Goal: Task Accomplishment & Management: Manage account settings

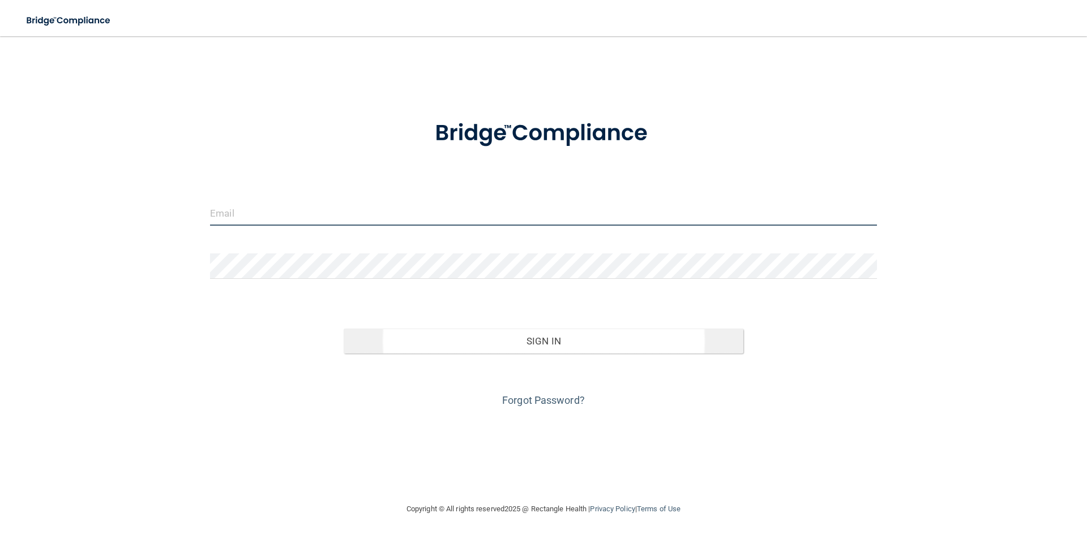
type input "[PERSON_NAME][EMAIL_ADDRESS][PERSON_NAME][DOMAIN_NAME]"
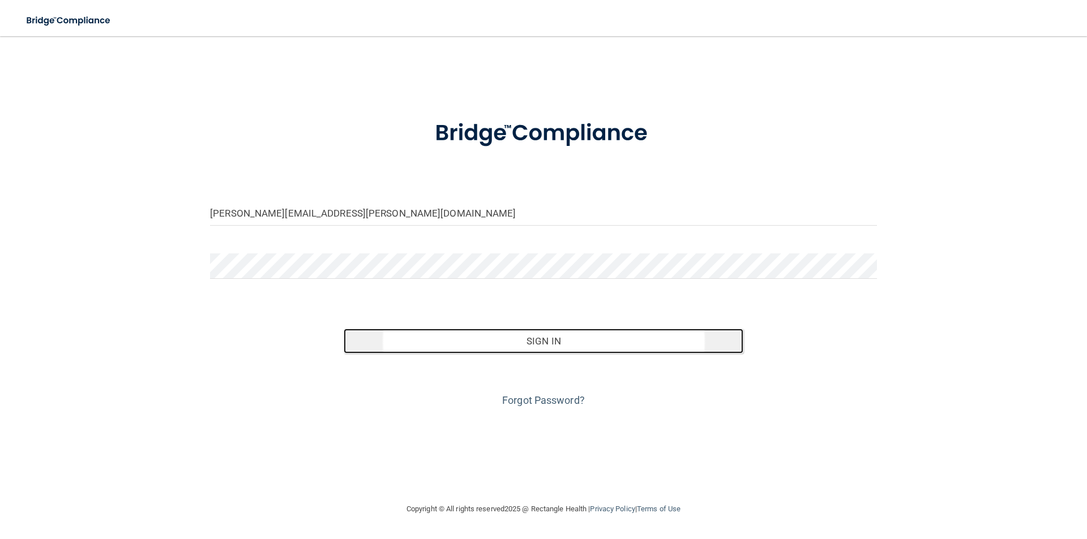
click at [469, 346] on button "Sign In" at bounding box center [544, 341] width 400 height 25
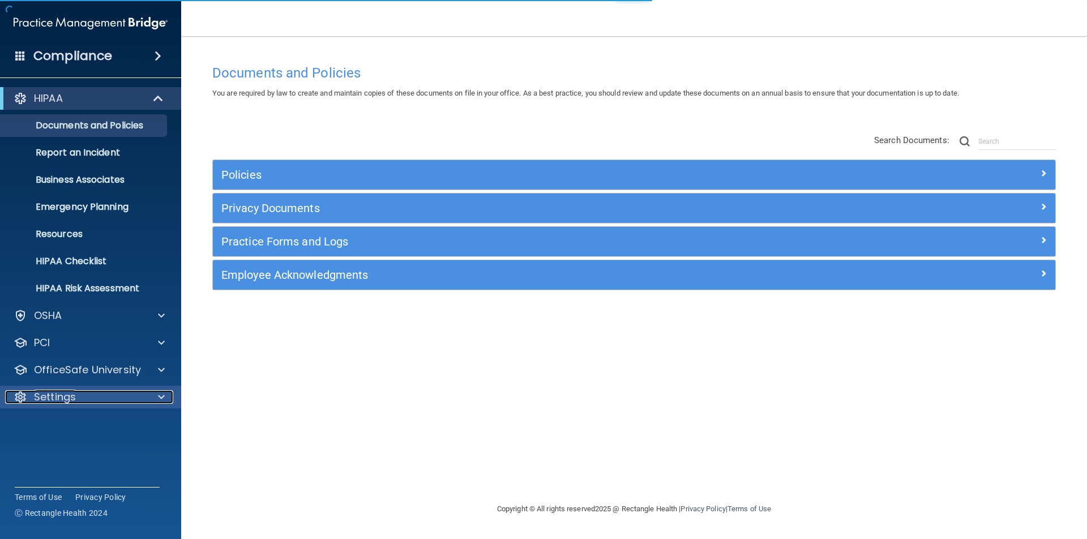
click at [66, 394] on p "Settings" at bounding box center [55, 398] width 42 height 14
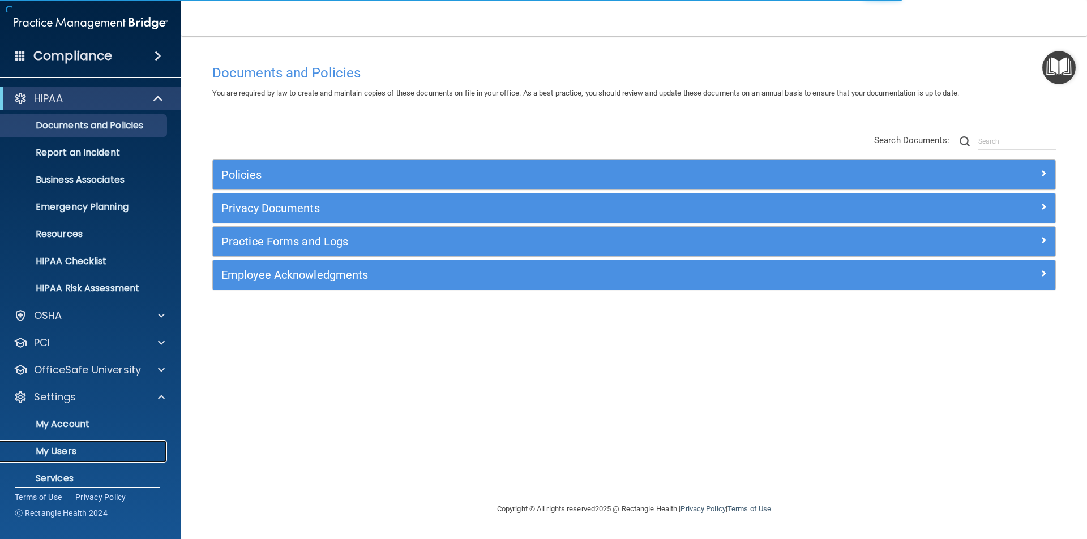
click at [57, 451] on p "My Users" at bounding box center [84, 451] width 155 height 11
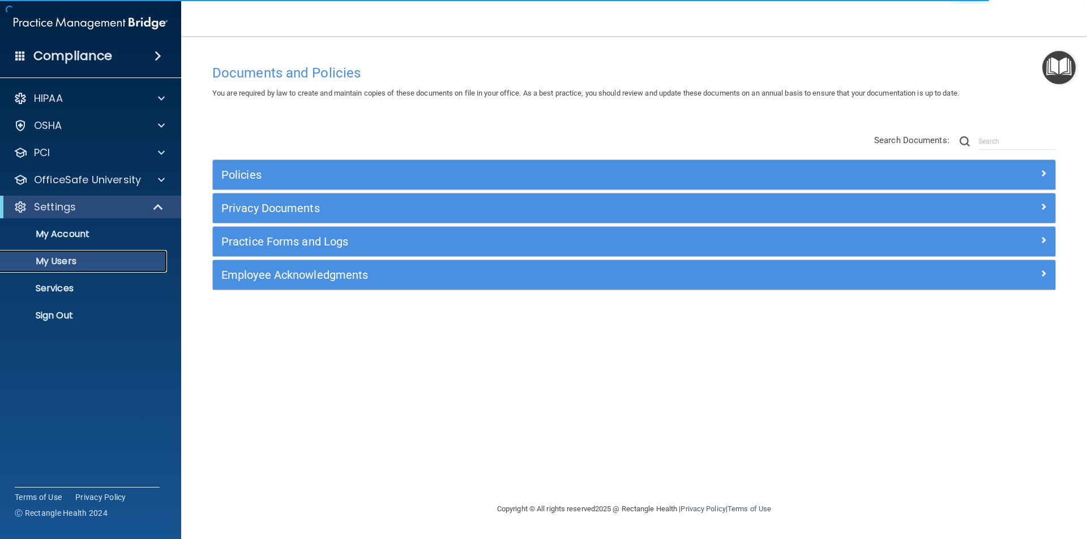
select select "20"
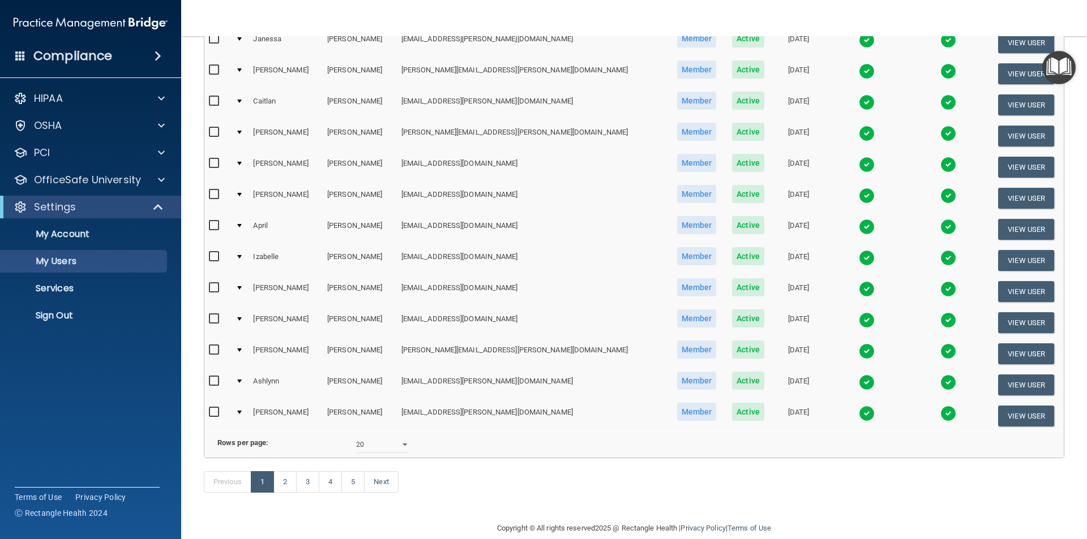
scroll to position [397, 0]
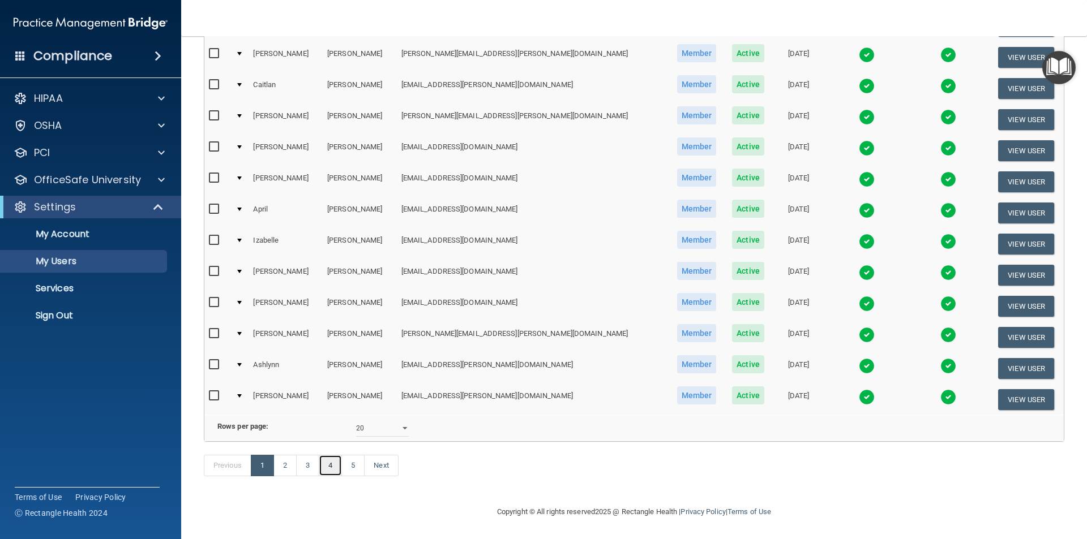
click at [337, 471] on link "4" at bounding box center [330, 466] width 23 height 22
select select "20"
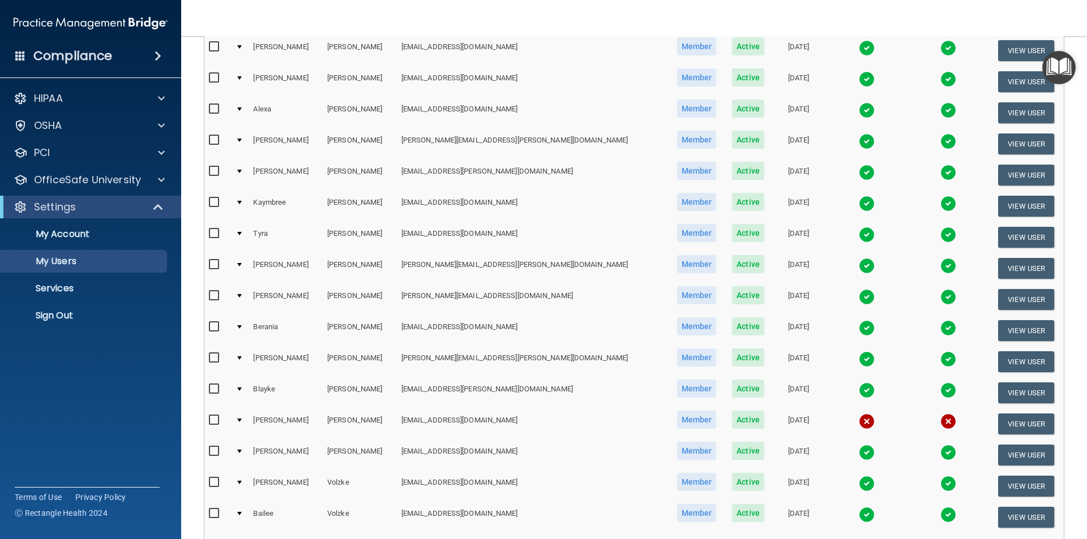
scroll to position [283, 0]
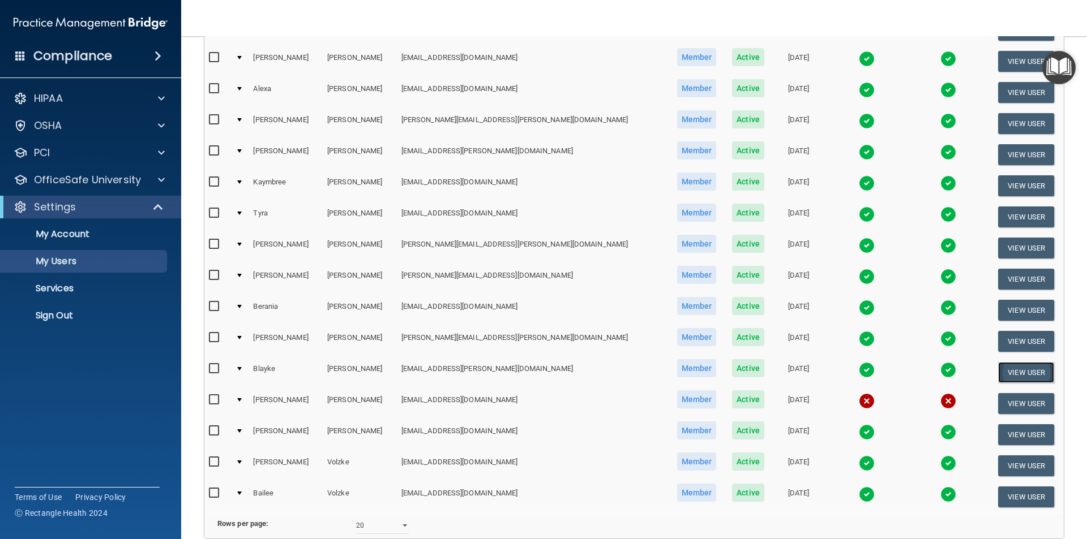
click at [1015, 367] on button "View User" at bounding box center [1026, 372] width 56 height 21
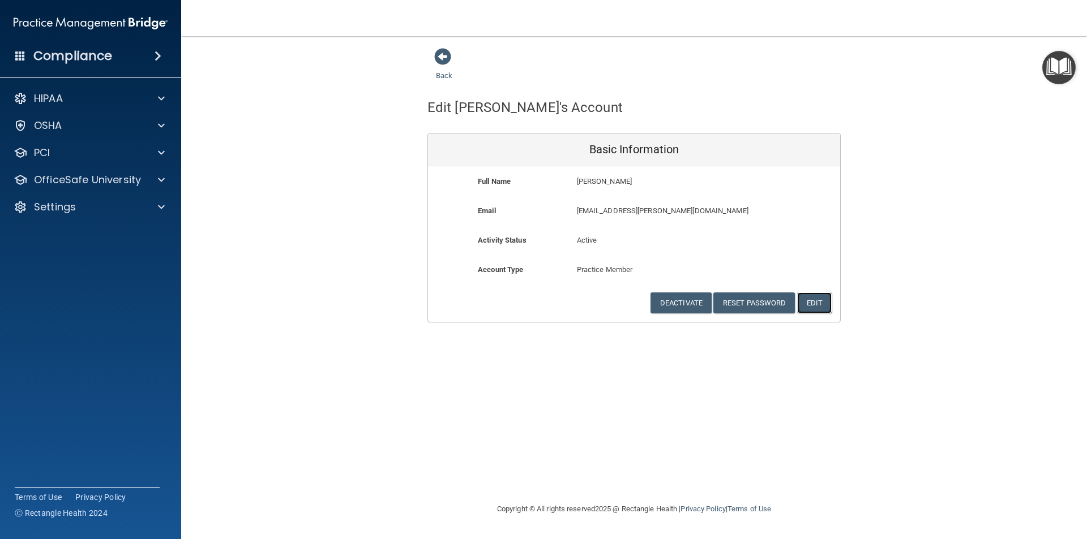
click at [814, 297] on button "Edit" at bounding box center [814, 303] width 35 height 21
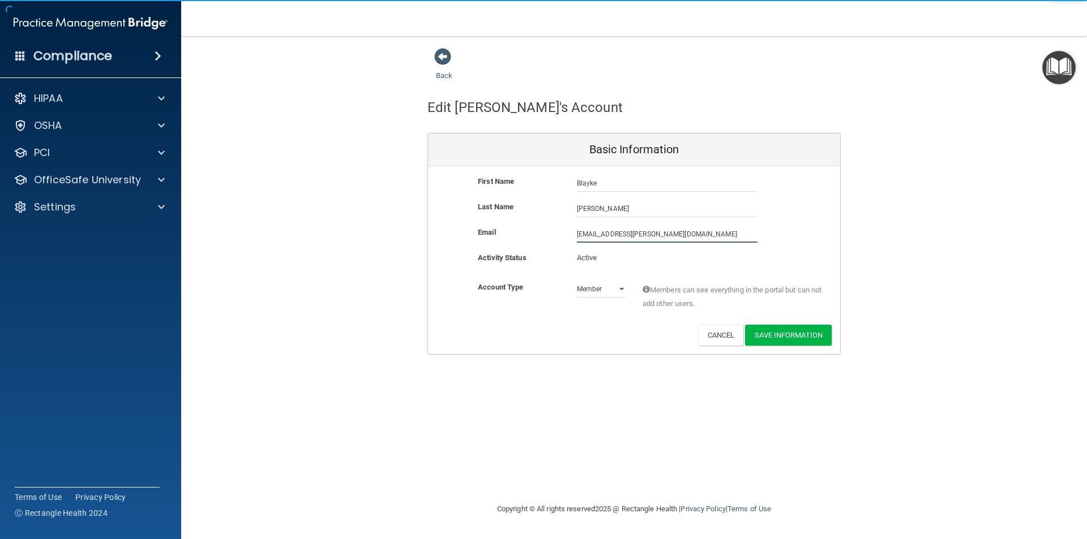
drag, startPoint x: 669, startPoint y: 234, endPoint x: 551, endPoint y: 238, distance: 117.8
click at [551, 238] on div "Email blayke.poppe@lpden.com blayke.poppe@lpden.com" at bounding box center [634, 234] width 412 height 17
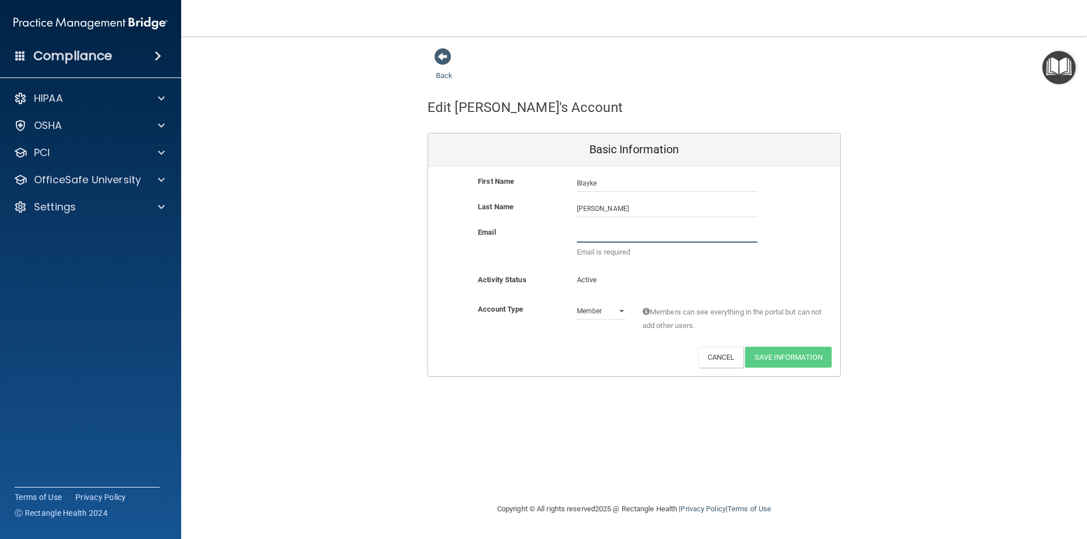
click at [600, 234] on input "email" at bounding box center [667, 234] width 181 height 17
paste input "[EMAIL_ADDRESS][DOMAIN_NAME]"
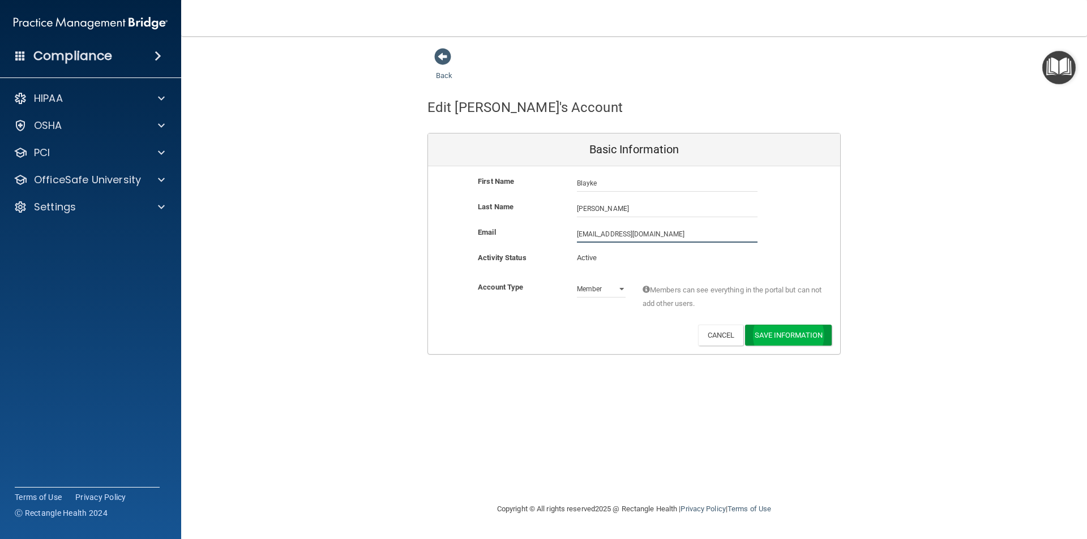
type input "[EMAIL_ADDRESS][DOMAIN_NAME]"
click at [773, 334] on button "Save Information" at bounding box center [788, 337] width 87 height 21
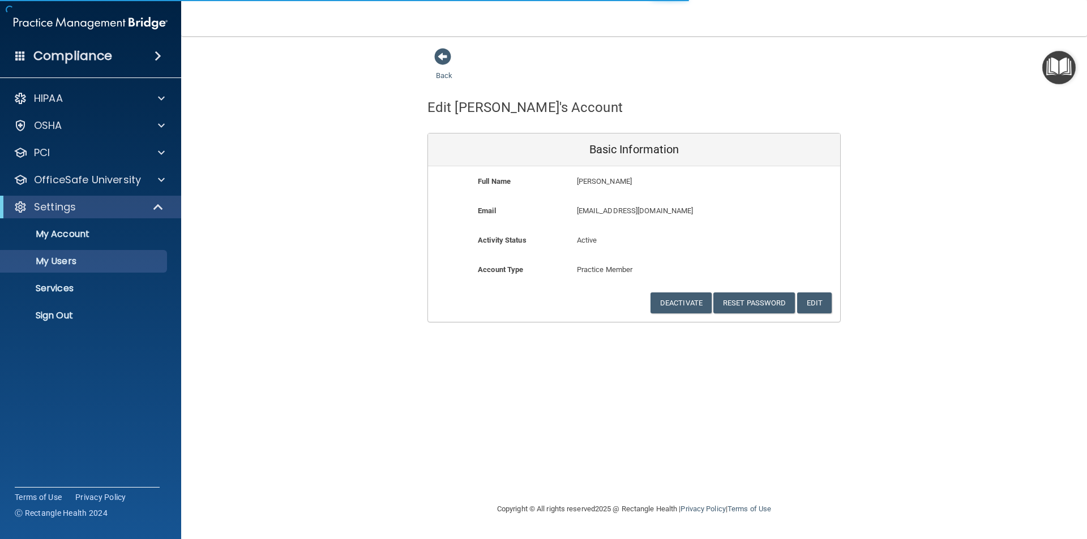
select select "20"
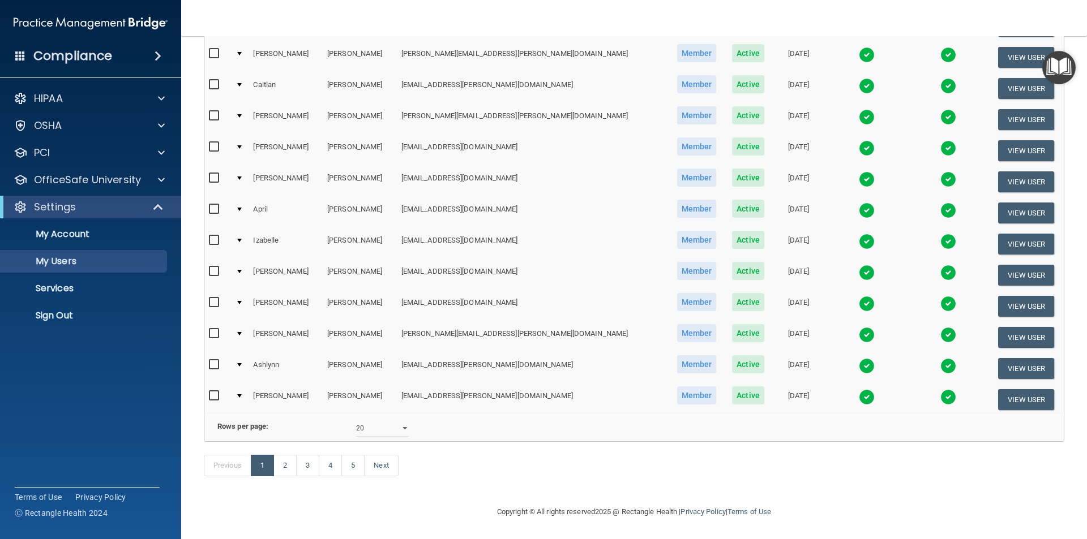
scroll to position [441, 0]
click at [336, 464] on link "4" at bounding box center [330, 466] width 23 height 22
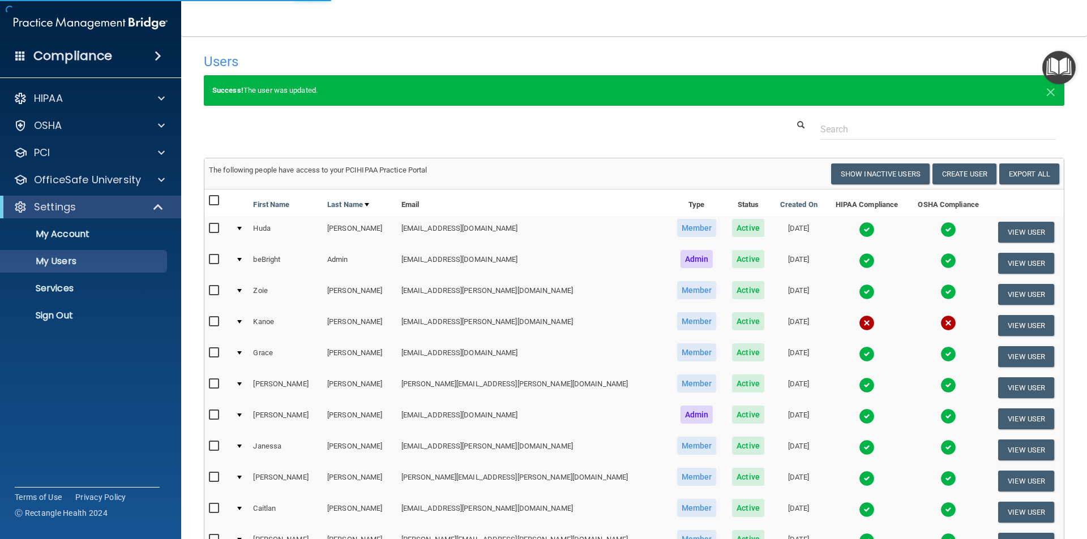
select select "20"
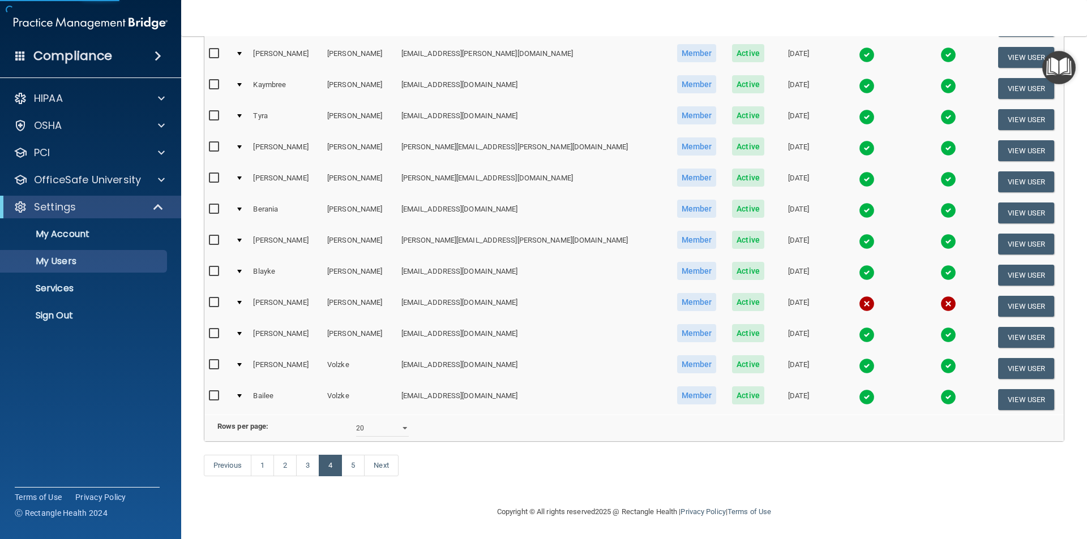
scroll to position [397, 0]
click at [215, 267] on input "checkbox" at bounding box center [215, 271] width 13 height 9
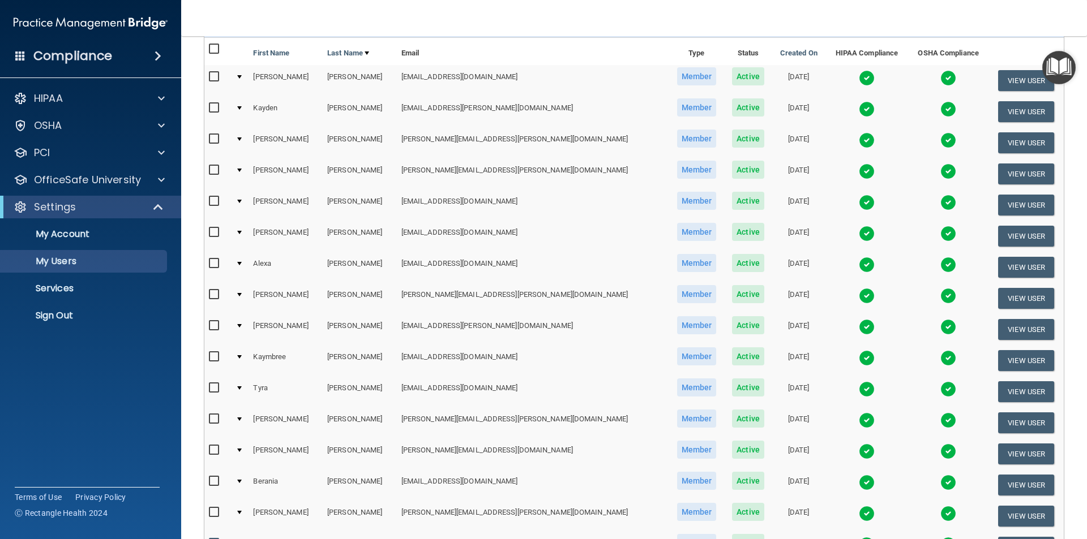
scroll to position [0, 0]
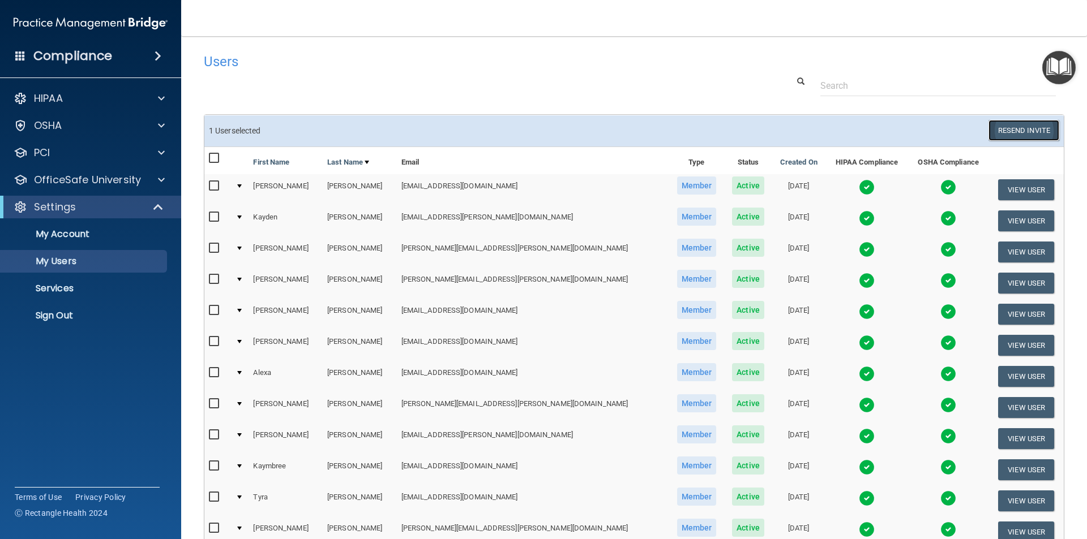
click at [1018, 131] on button "Resend Invite" at bounding box center [1023, 130] width 71 height 21
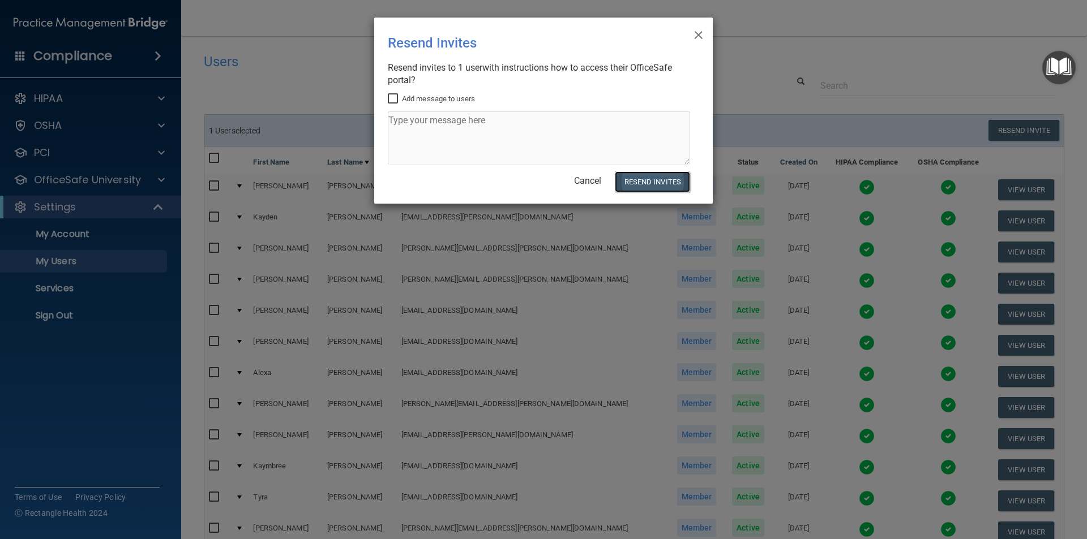
click at [653, 184] on button "Resend Invites" at bounding box center [652, 182] width 75 height 21
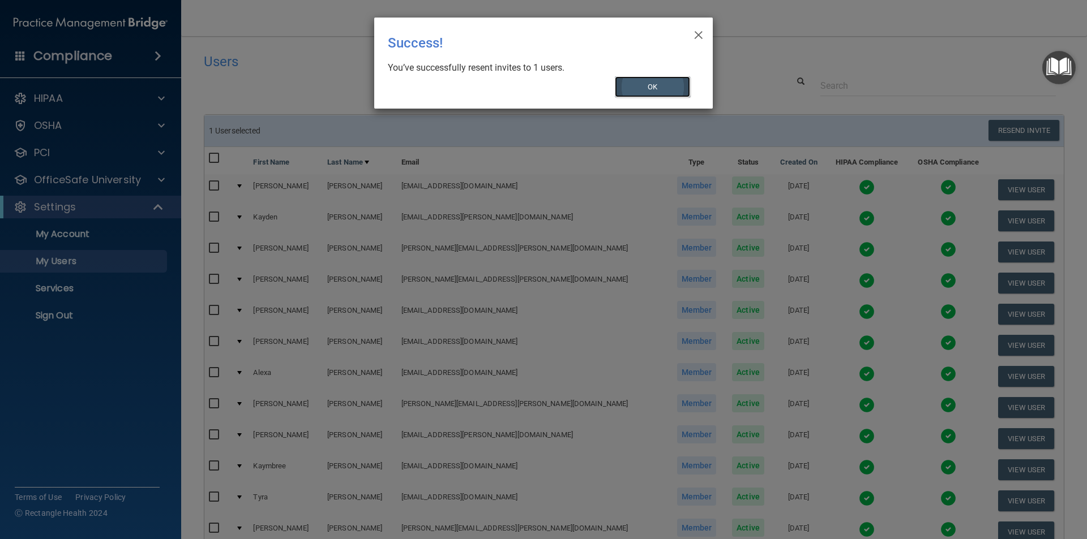
click at [659, 87] on button "OK" at bounding box center [653, 86] width 76 height 21
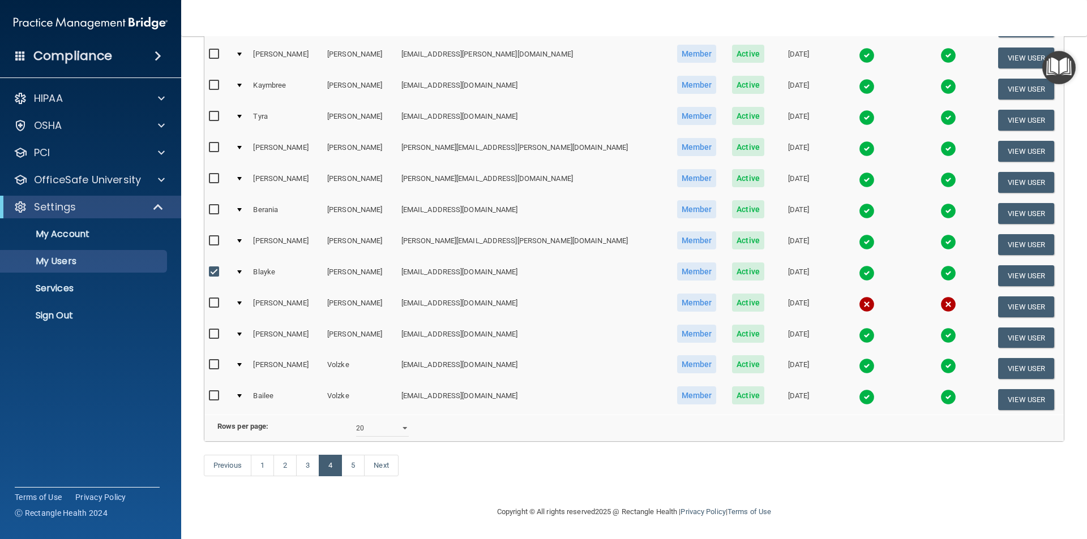
scroll to position [398, 0]
click at [212, 268] on input "checkbox" at bounding box center [215, 272] width 13 height 9
checkbox input "false"
click at [309, 466] on link "3" at bounding box center [307, 466] width 23 height 22
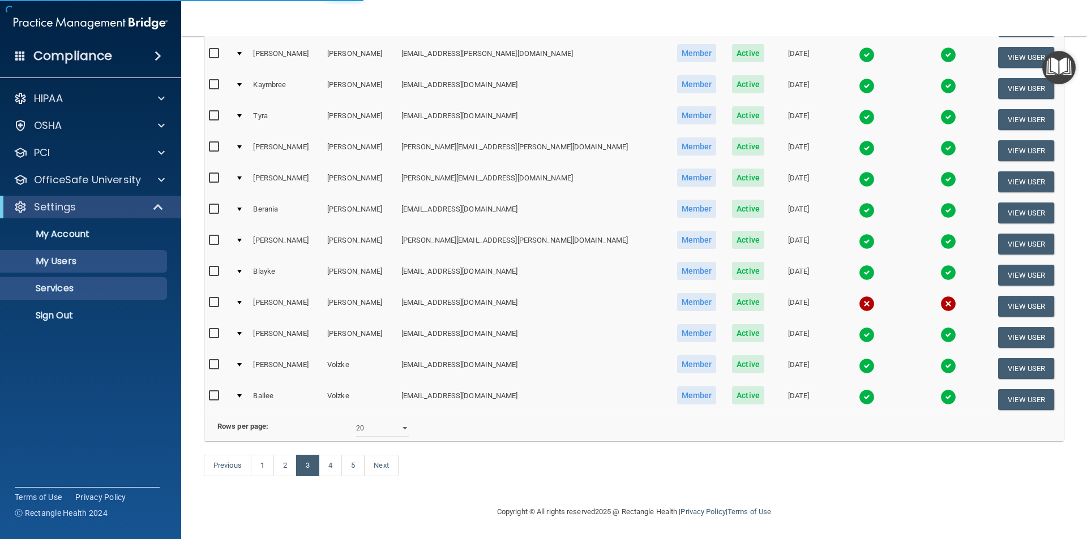
select select "20"
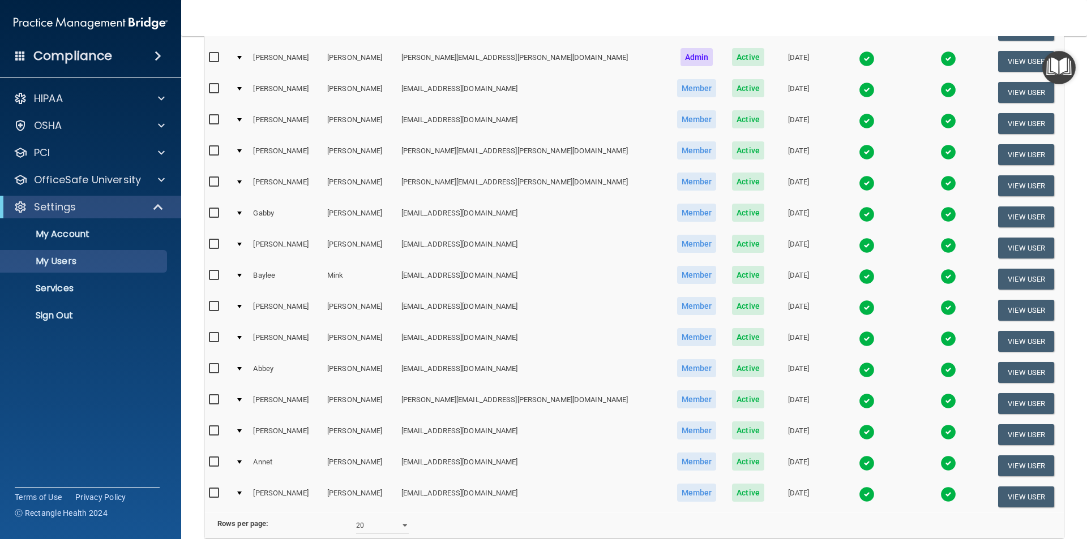
scroll to position [340, 0]
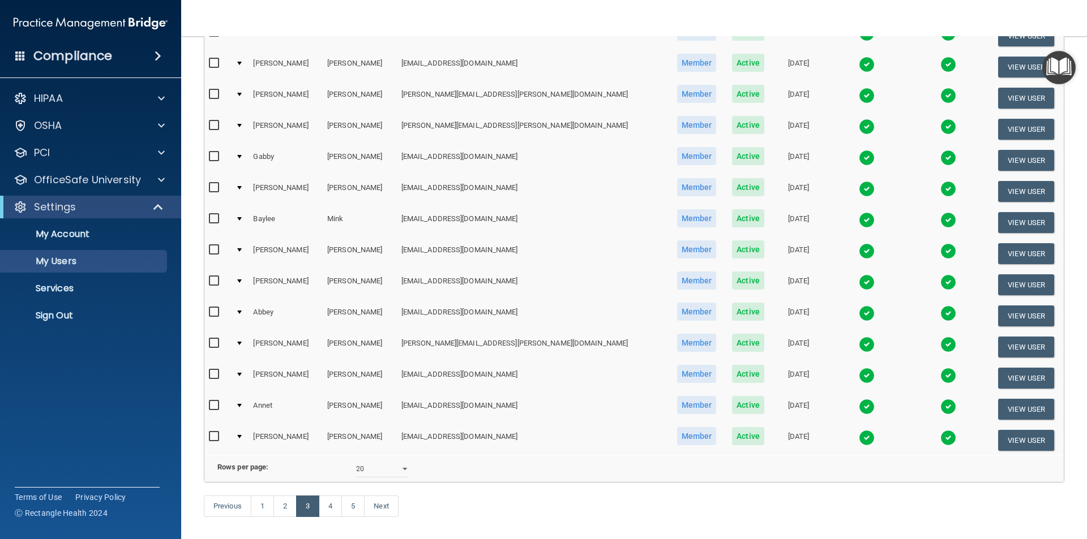
click at [215, 374] on input "checkbox" at bounding box center [215, 374] width 13 height 9
checkbox input "true"
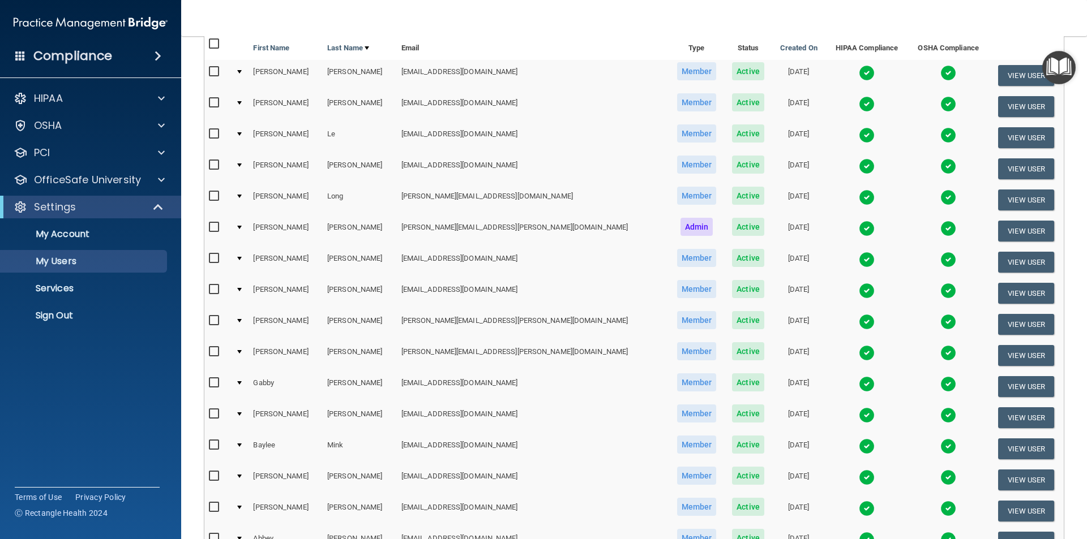
scroll to position [0, 0]
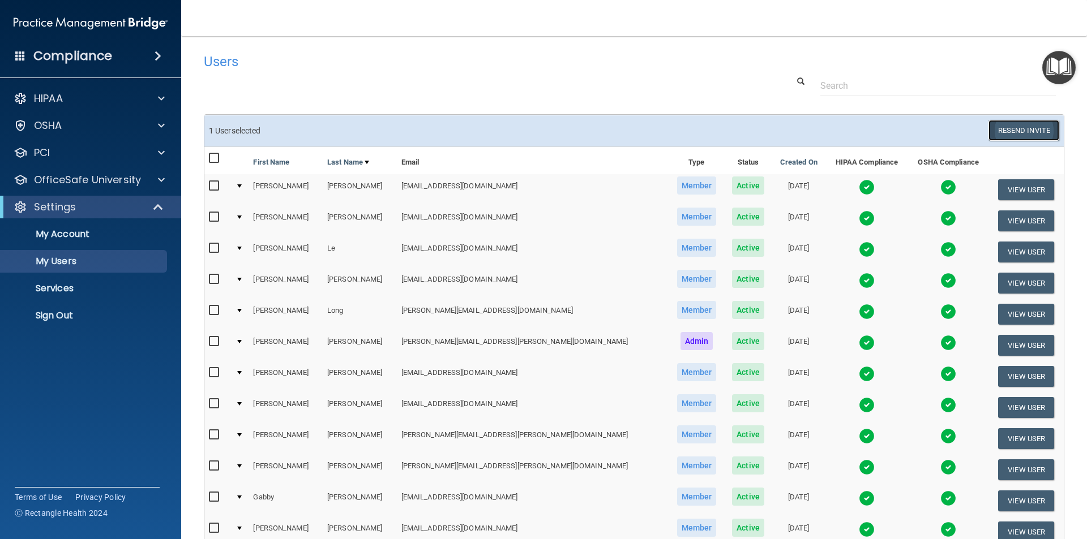
click at [1001, 130] on button "Resend Invite" at bounding box center [1023, 130] width 71 height 21
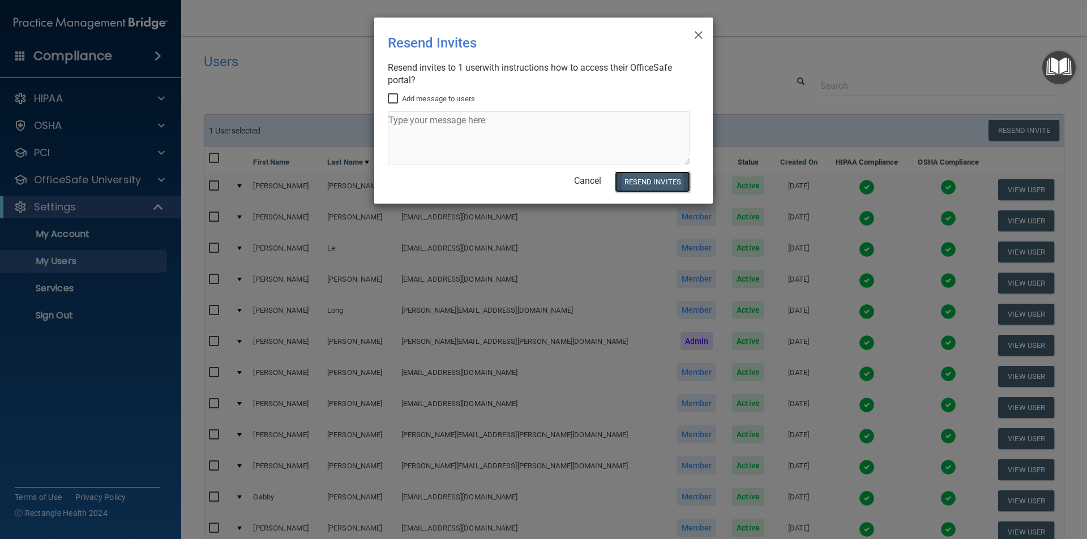
click at [660, 179] on button "Resend Invites" at bounding box center [652, 182] width 75 height 21
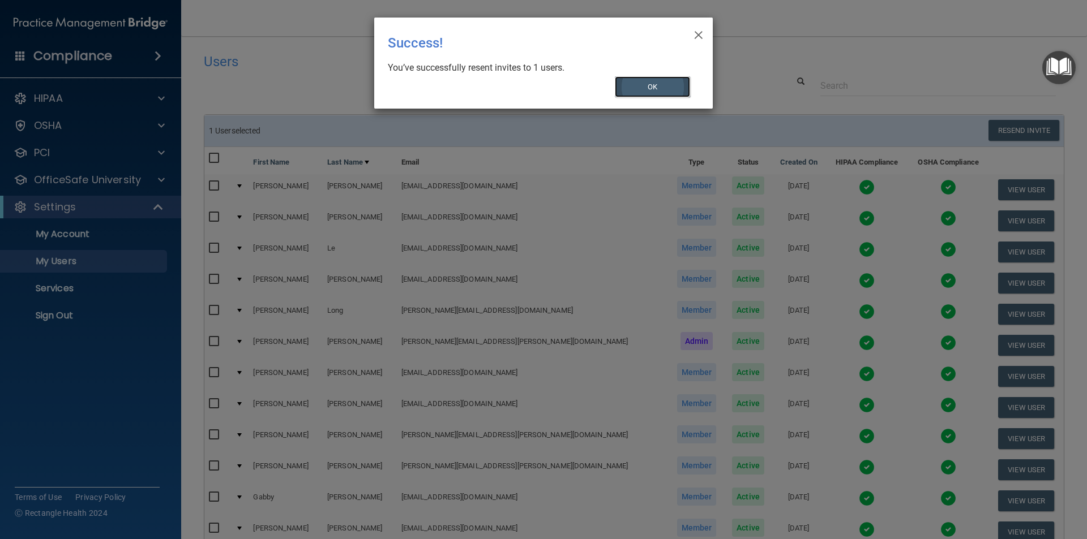
click at [644, 86] on button "OK" at bounding box center [653, 86] width 76 height 21
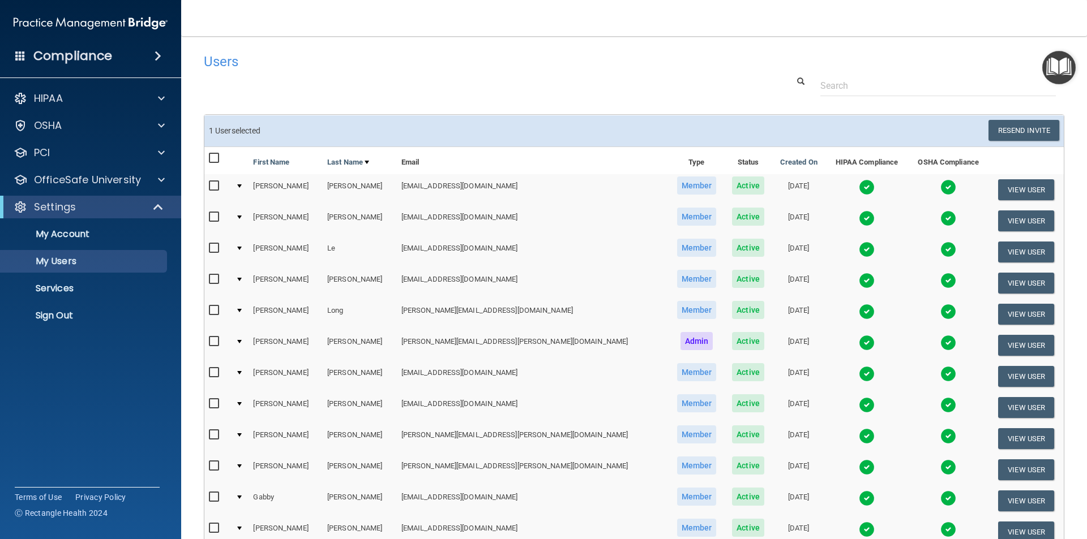
click at [365, 75] on div "Users" at bounding box center [451, 62] width 512 height 28
click at [328, 65] on h4 "Users" at bounding box center [451, 61] width 495 height 15
click at [84, 426] on div "Compliance HIPAA Documents and Policies Report an Incident Business Associates …" at bounding box center [90, 269] width 181 height 539
click at [516, 97] on div "Users Success! New user created. × Error! The user couldn't be created. × Succe…" at bounding box center [634, 462] width 860 height 828
click at [55, 306] on link "Sign Out" at bounding box center [78, 316] width 178 height 23
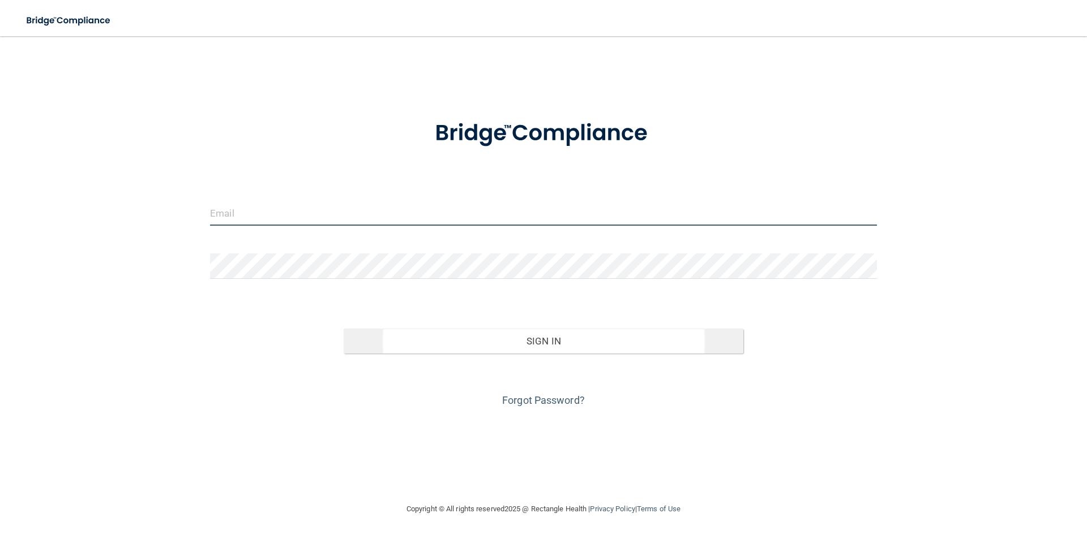
type input "[PERSON_NAME][EMAIL_ADDRESS][PERSON_NAME][DOMAIN_NAME]"
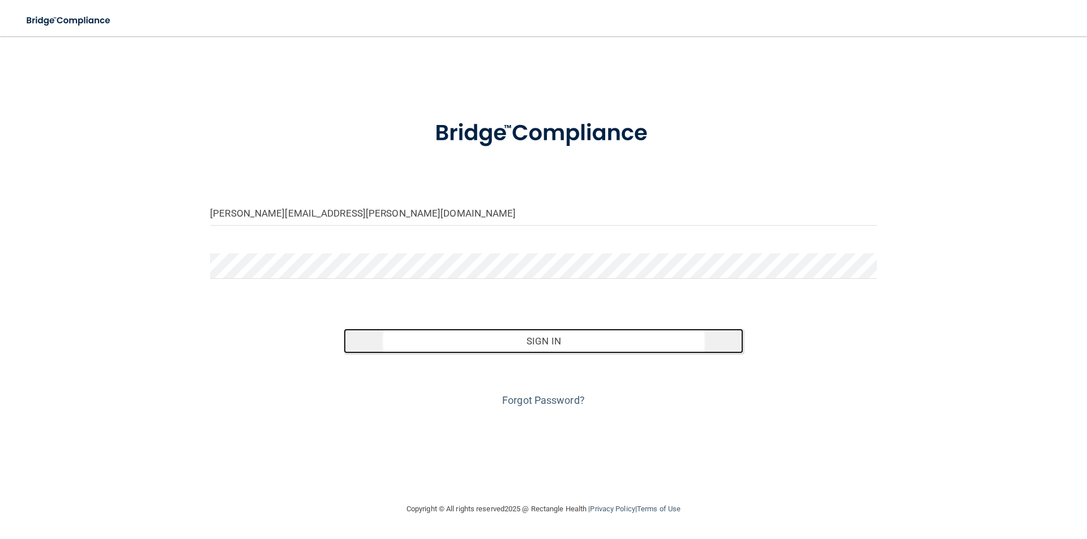
click at [491, 342] on button "Sign In" at bounding box center [544, 341] width 400 height 25
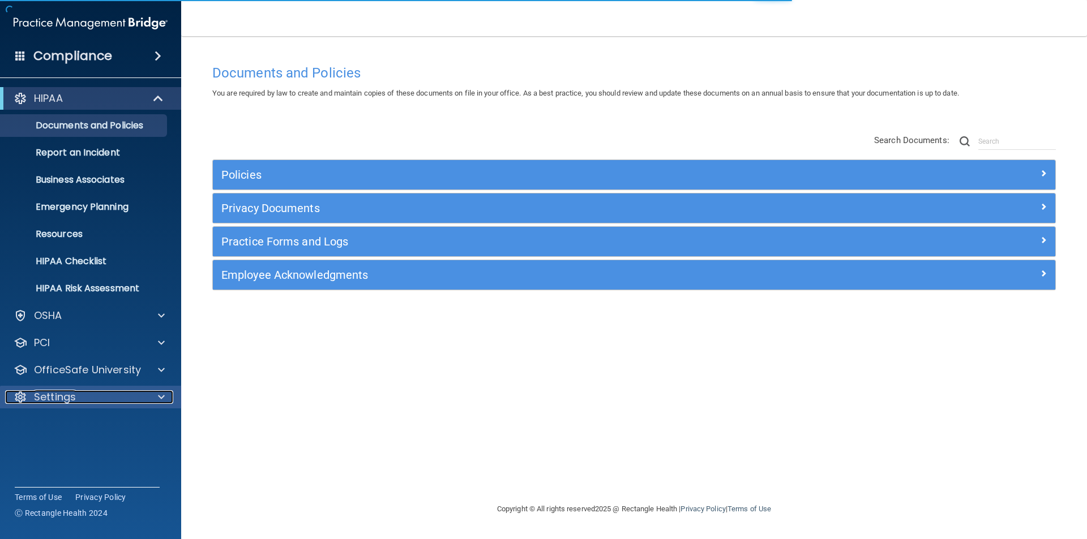
click at [73, 395] on p "Settings" at bounding box center [55, 398] width 42 height 14
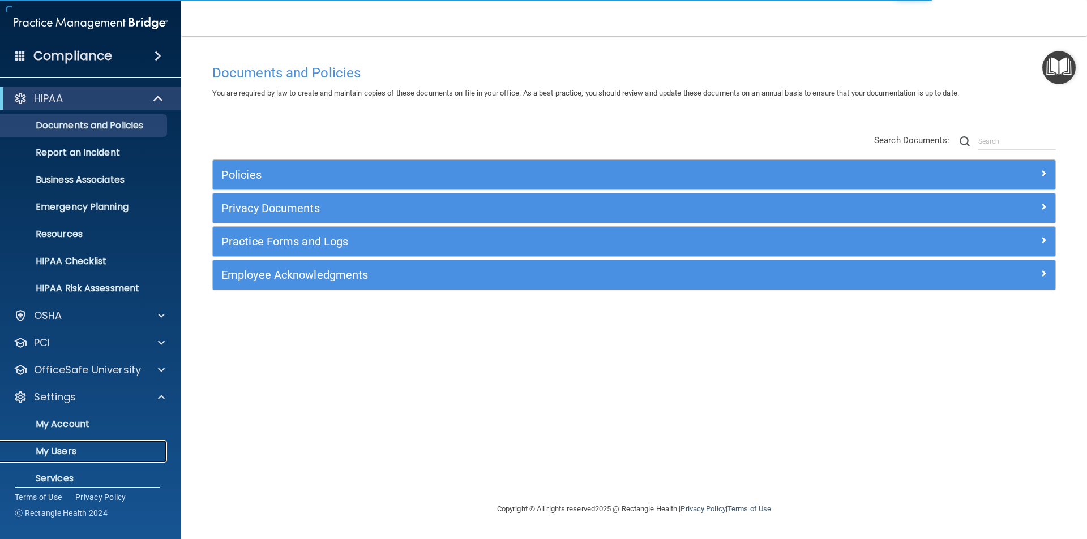
click at [72, 452] on p "My Users" at bounding box center [84, 451] width 155 height 11
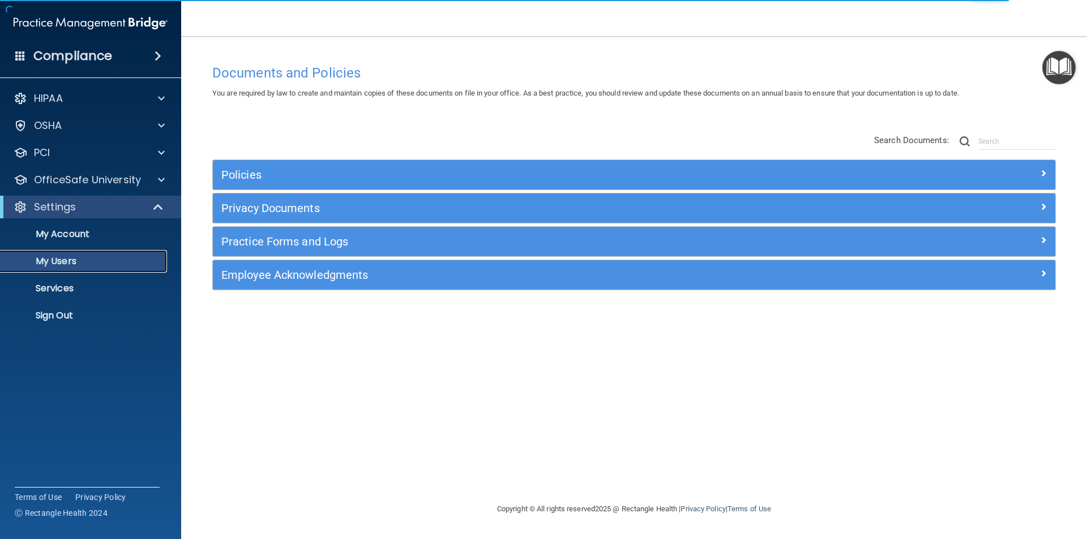
select select "20"
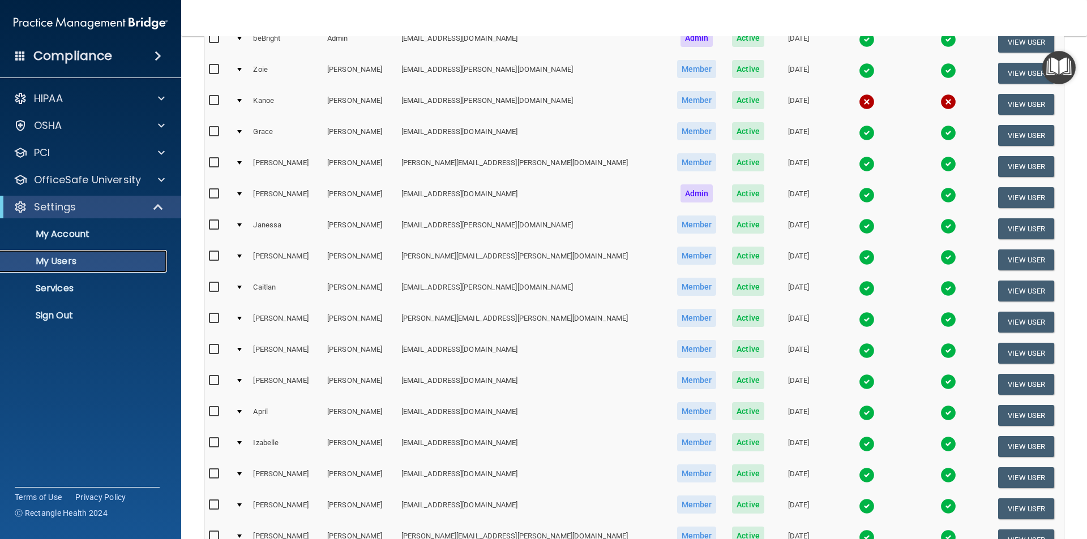
scroll to position [226, 0]
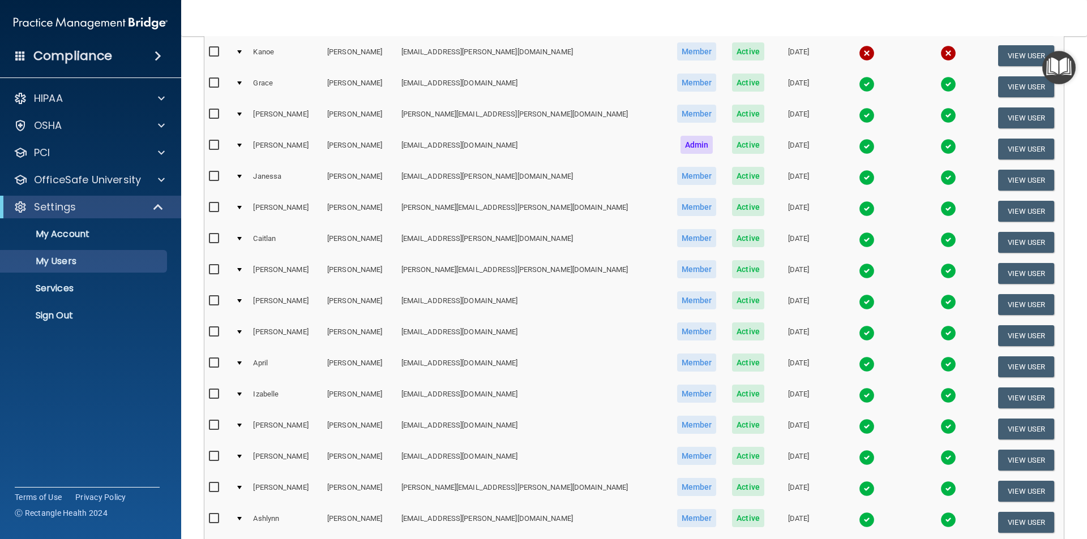
click at [859, 336] on img at bounding box center [867, 333] width 16 height 16
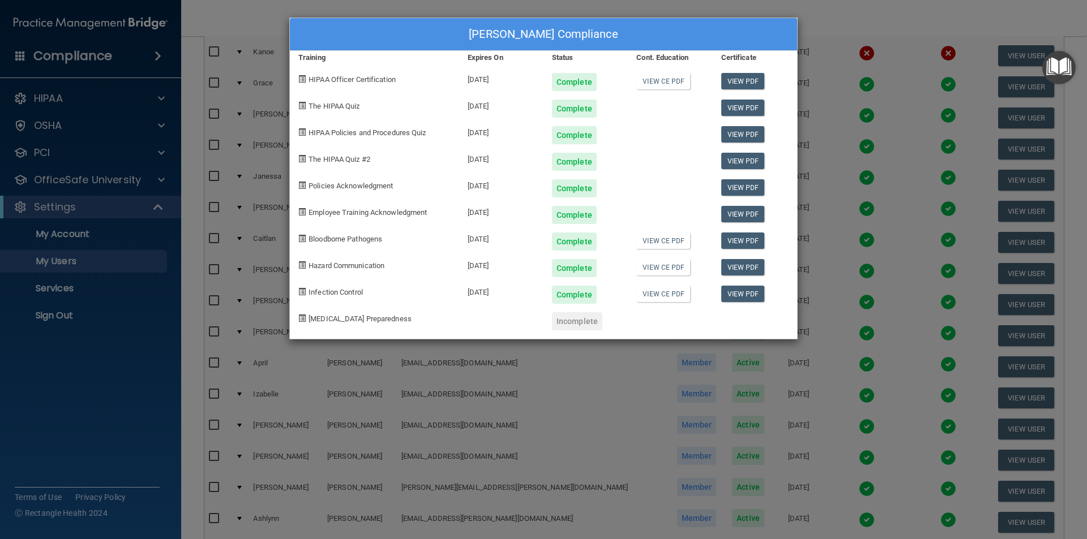
click at [64, 398] on div "[PERSON_NAME] Compliance Training Expires On Status Cont. Education Certificate…" at bounding box center [543, 269] width 1087 height 539
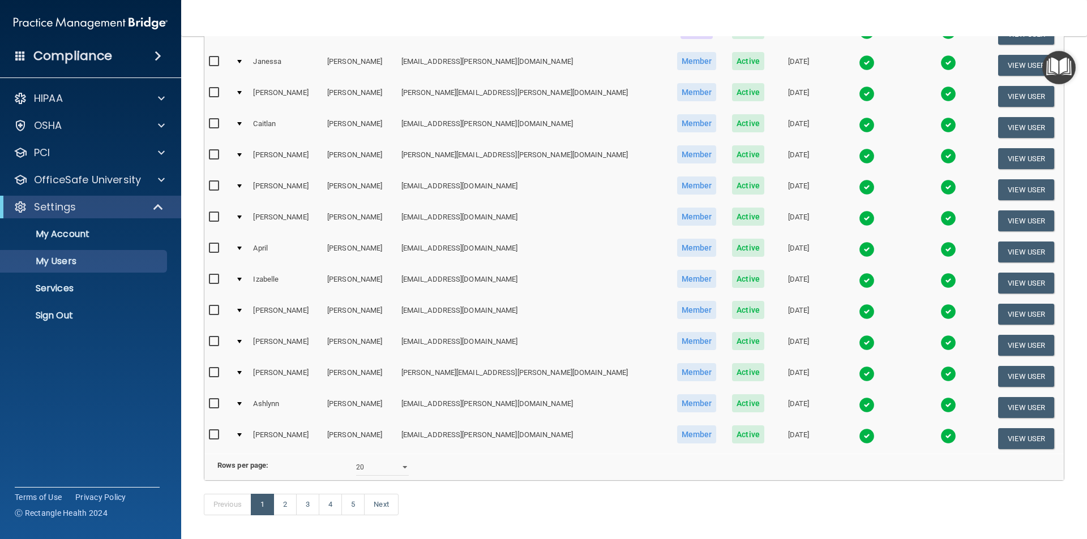
scroll to position [397, 0]
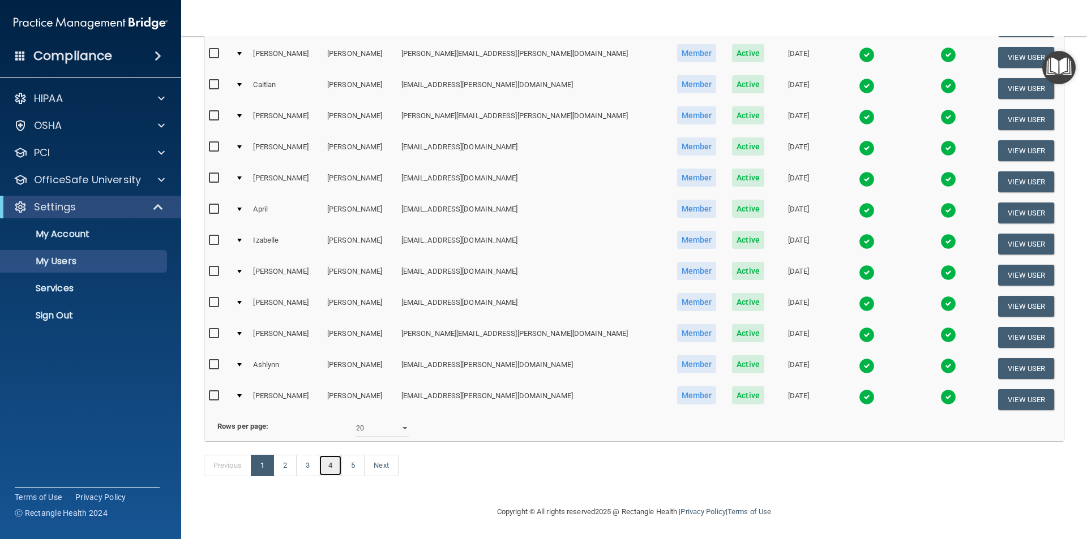
click at [335, 465] on link "4" at bounding box center [330, 466] width 23 height 22
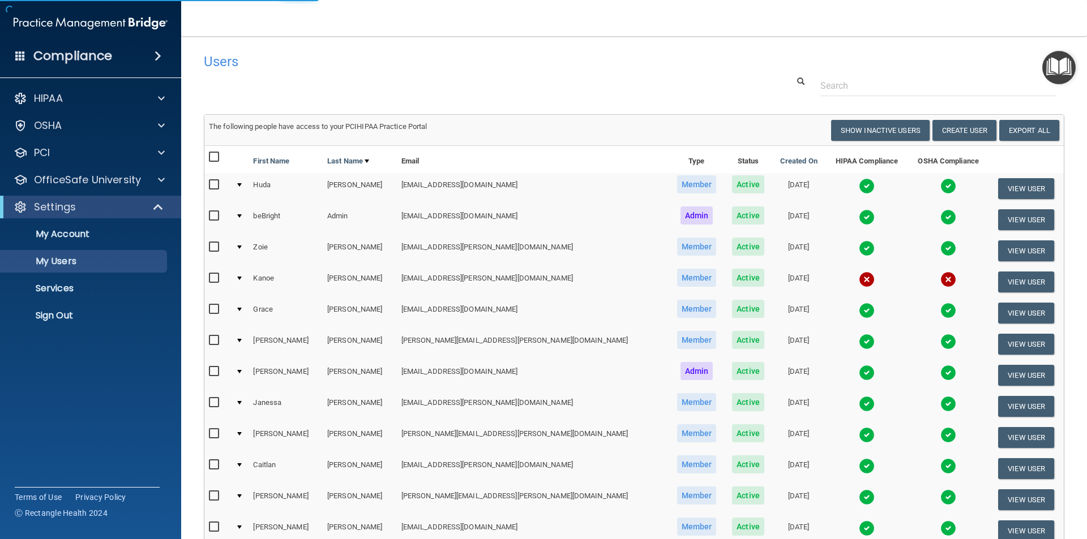
select select "20"
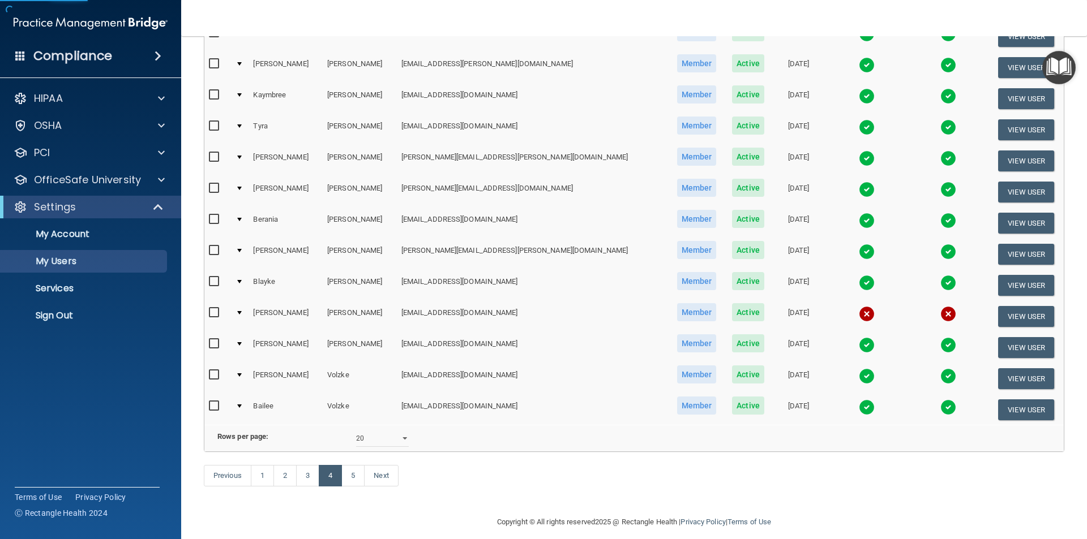
scroll to position [397, 0]
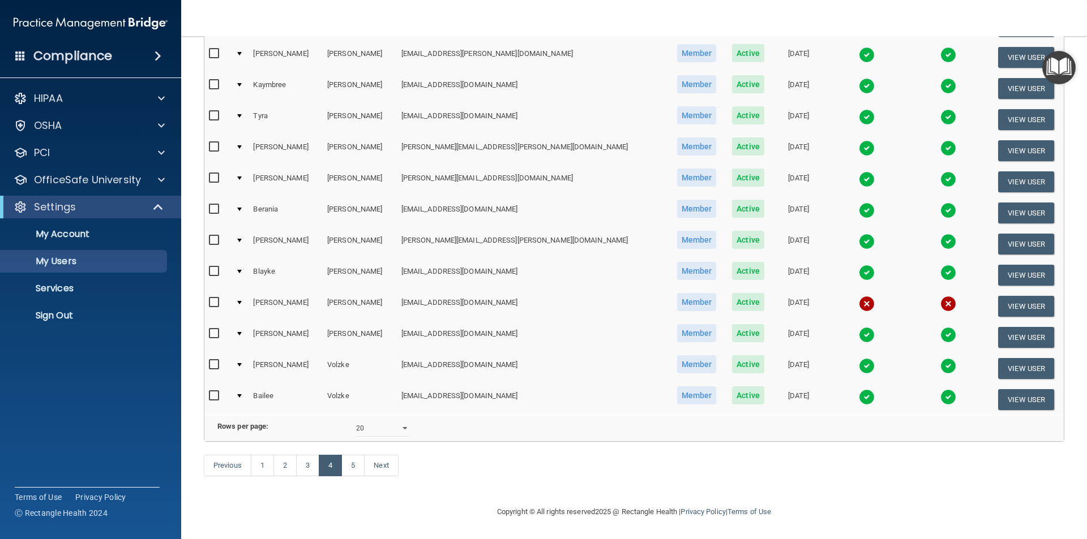
click at [859, 389] on img at bounding box center [867, 397] width 16 height 16
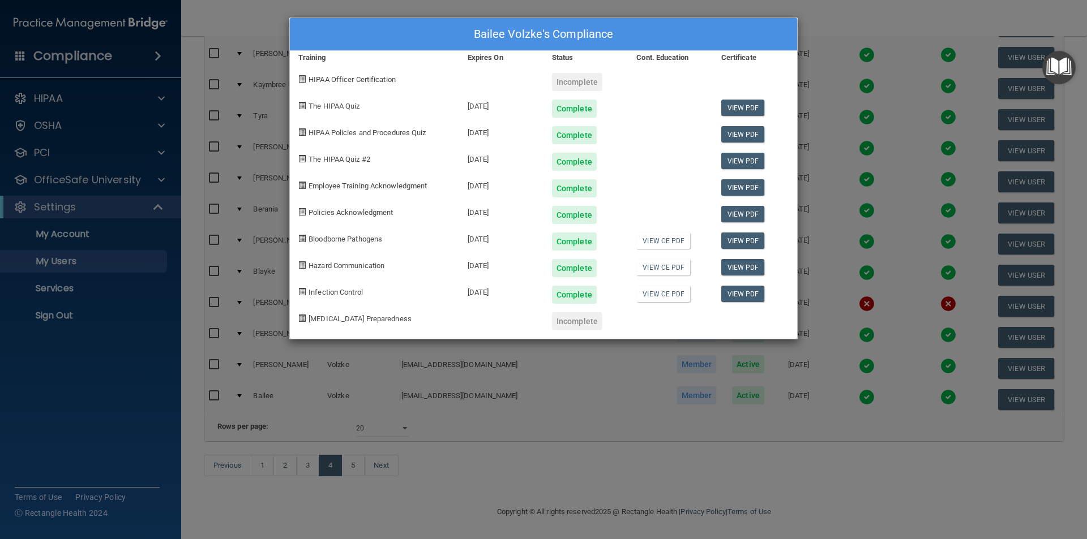
click at [643, 423] on div "Bailee Volzke's Compliance Training Expires On Status Cont. Education Certifica…" at bounding box center [543, 269] width 1087 height 539
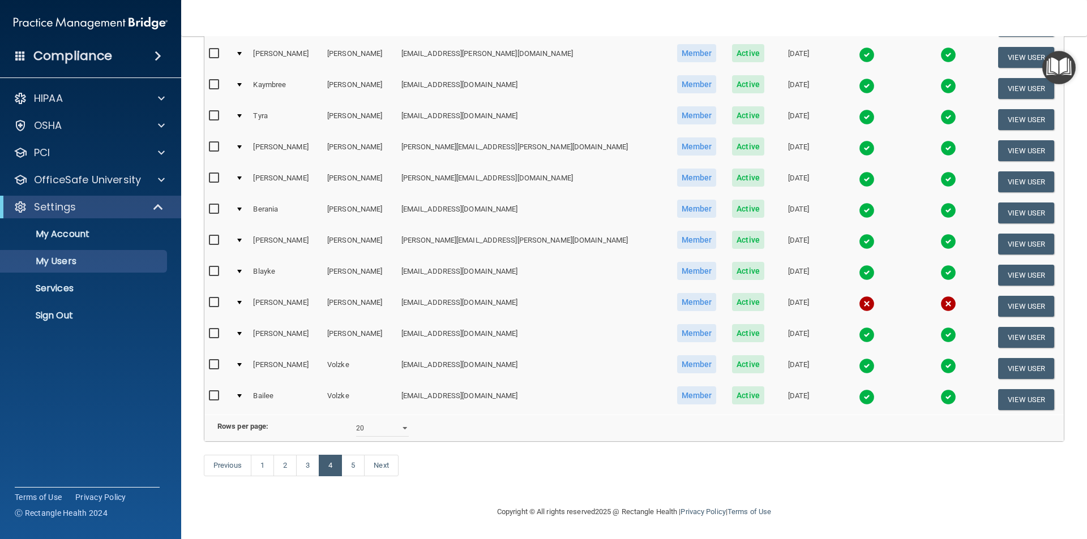
click at [940, 389] on img at bounding box center [948, 397] width 16 height 16
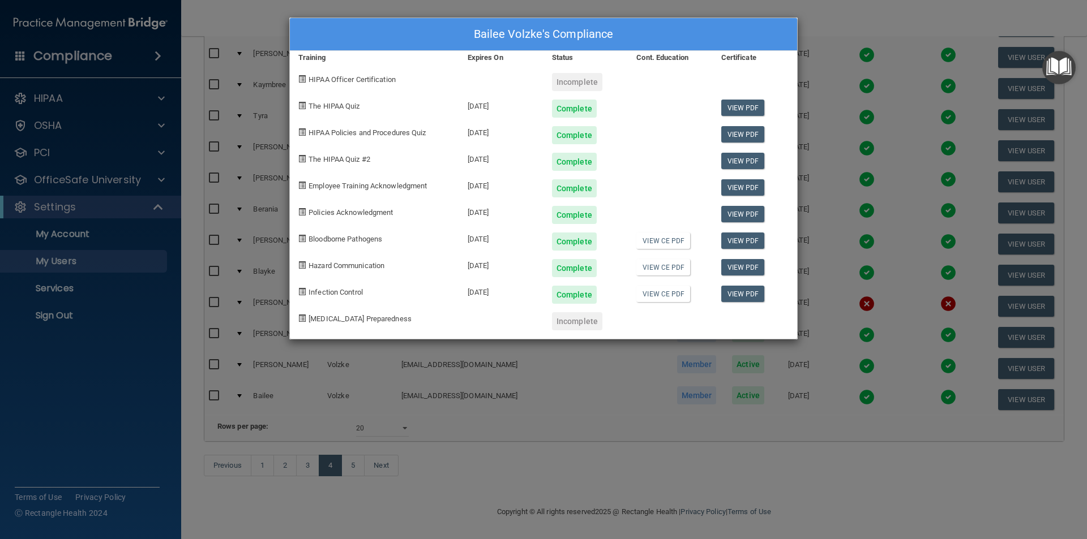
click at [656, 421] on div "Bailee Volzke's Compliance Training Expires On Status Cont. Education Certifica…" at bounding box center [543, 269] width 1087 height 539
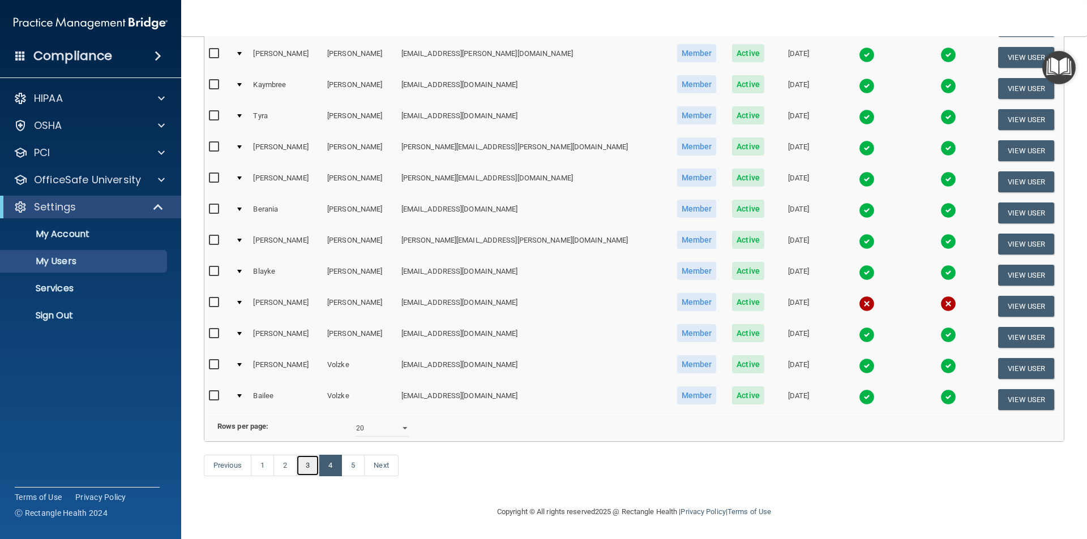
click at [314, 468] on link "3" at bounding box center [307, 466] width 23 height 22
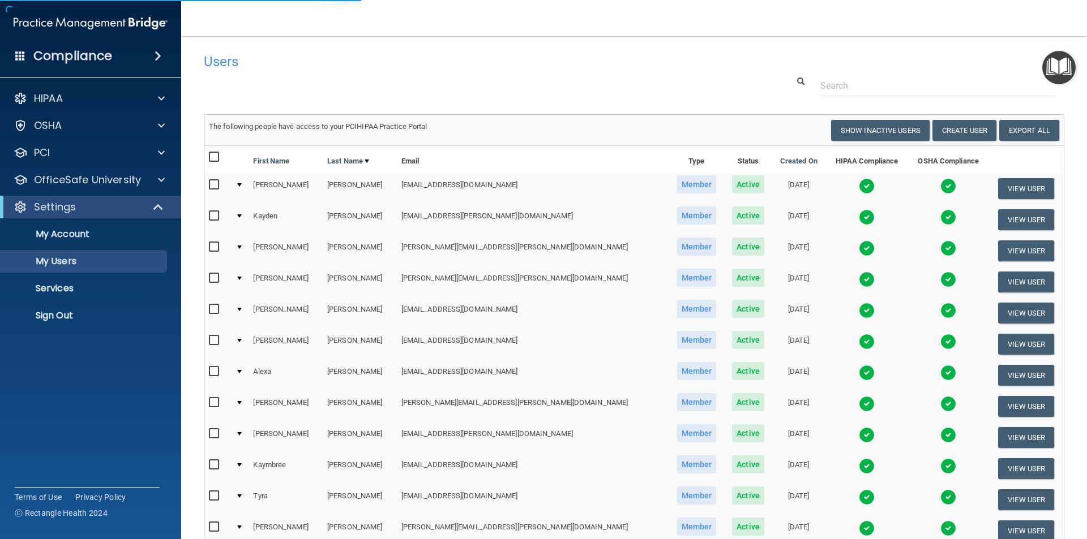
select select "20"
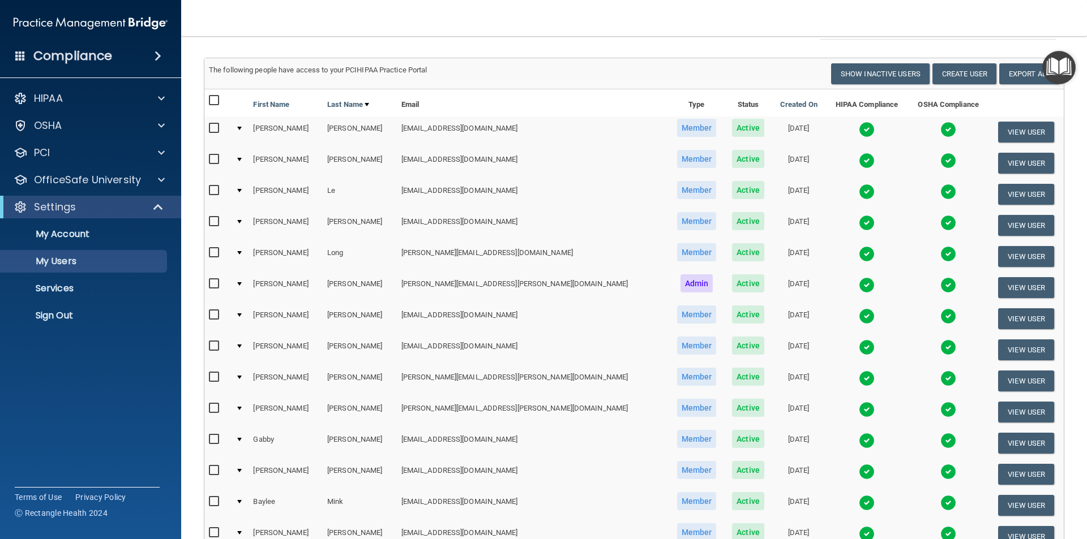
scroll to position [113, 0]
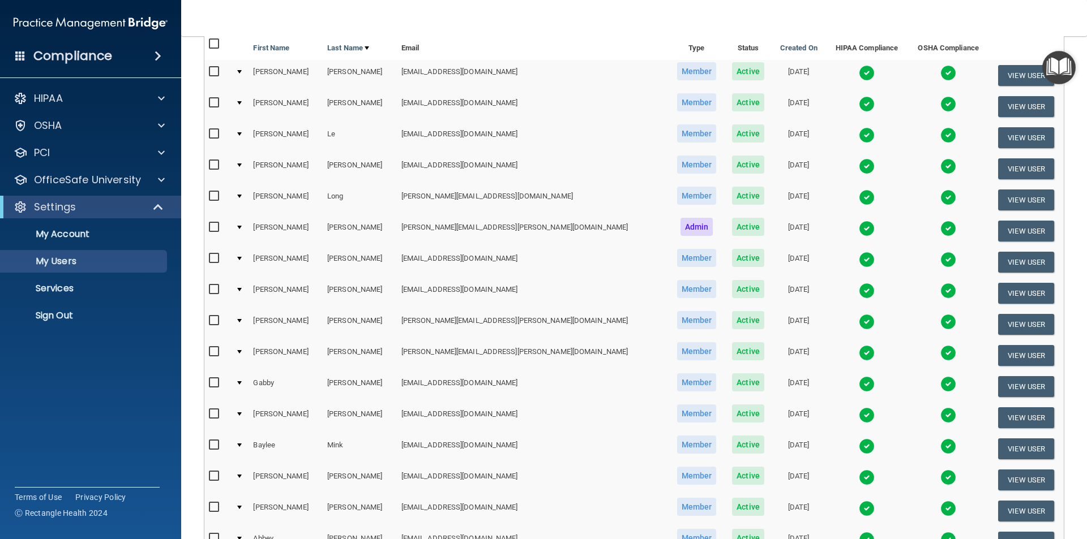
click at [940, 381] on img at bounding box center [948, 384] width 16 height 16
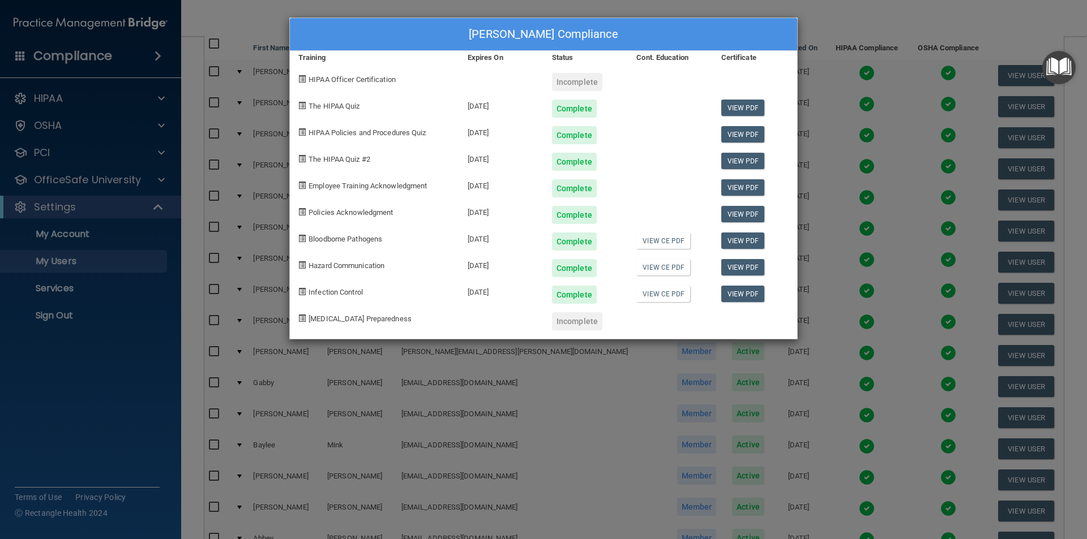
click at [117, 394] on div "[PERSON_NAME] Compliance Training Expires On Status Cont. Education Certificate…" at bounding box center [543, 269] width 1087 height 539
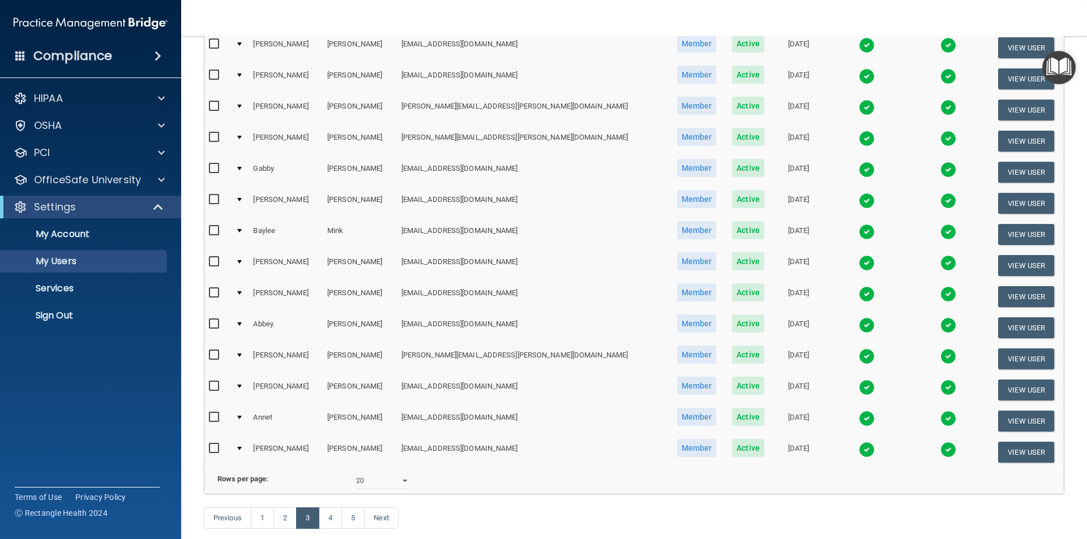
scroll to position [397, 0]
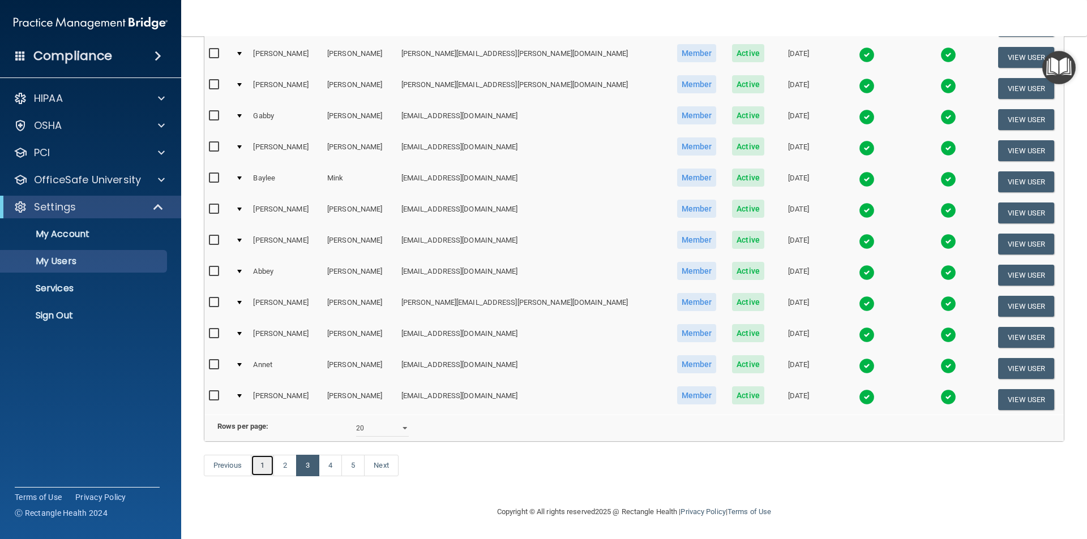
click at [265, 468] on link "1" at bounding box center [262, 466] width 23 height 22
select select "20"
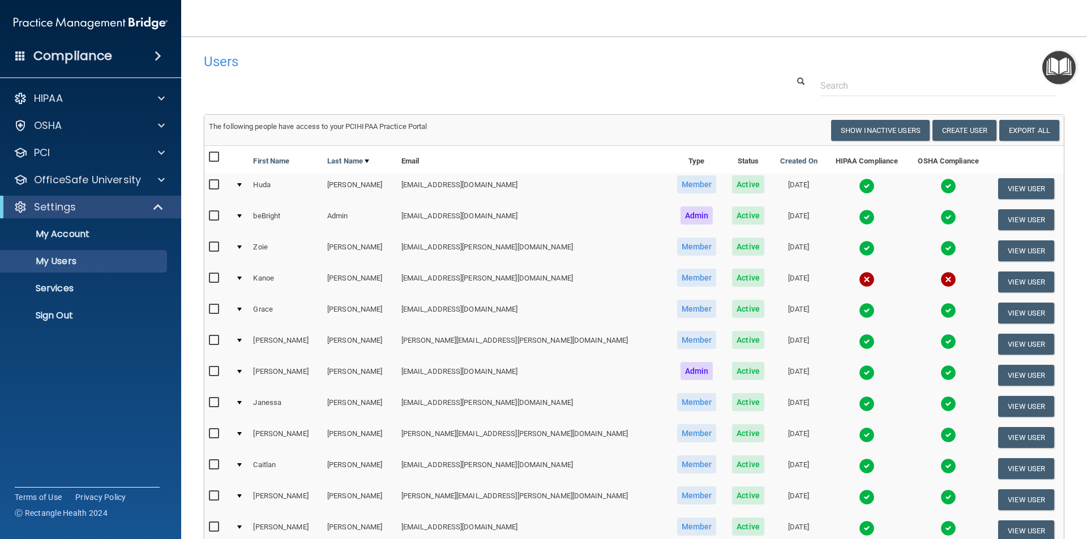
click at [859, 405] on img at bounding box center [867, 404] width 16 height 16
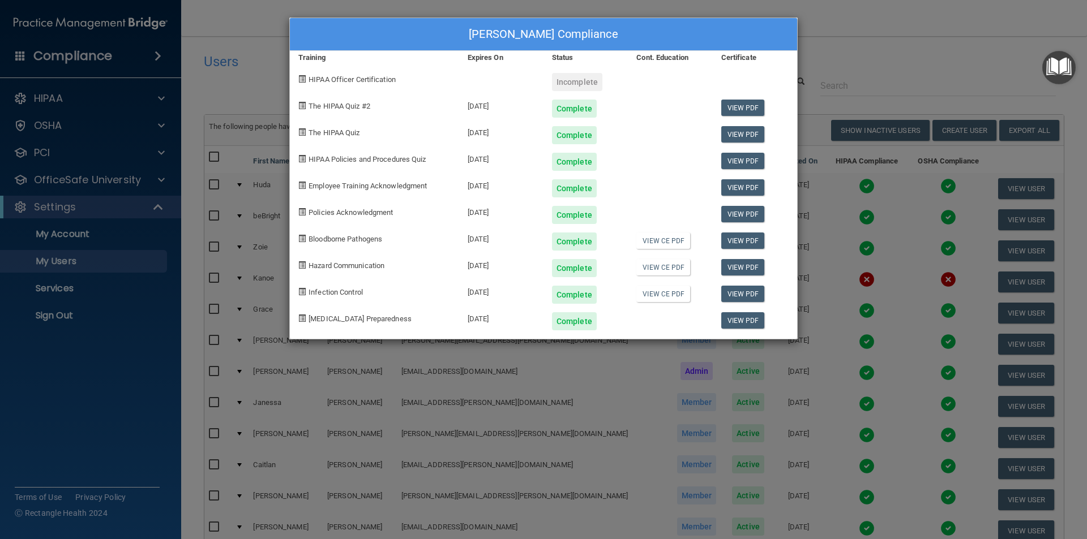
click at [153, 380] on div "[PERSON_NAME] Compliance Training Expires On Status Cont. Education Certificate…" at bounding box center [543, 269] width 1087 height 539
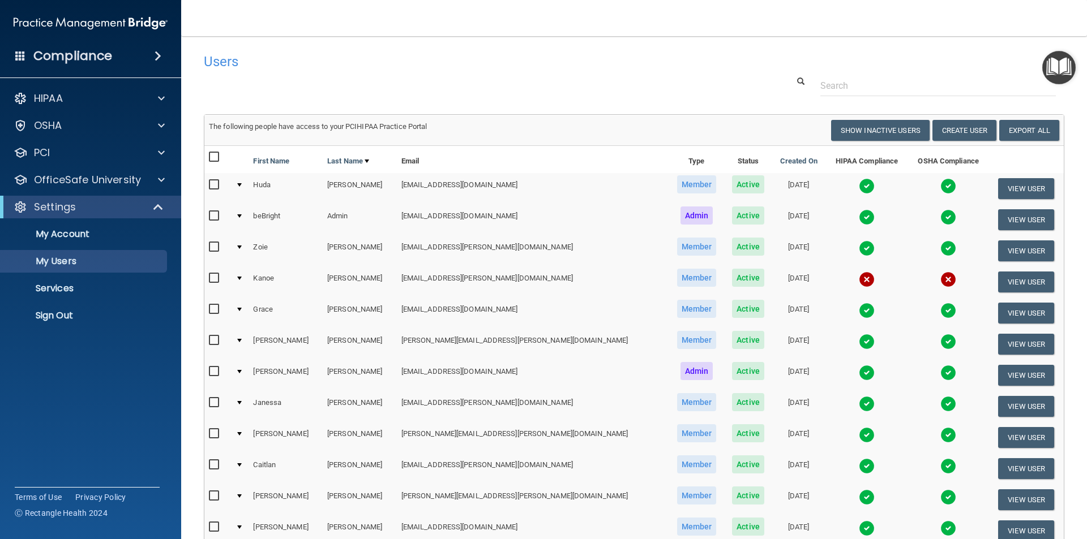
click at [859, 314] on img at bounding box center [867, 311] width 16 height 16
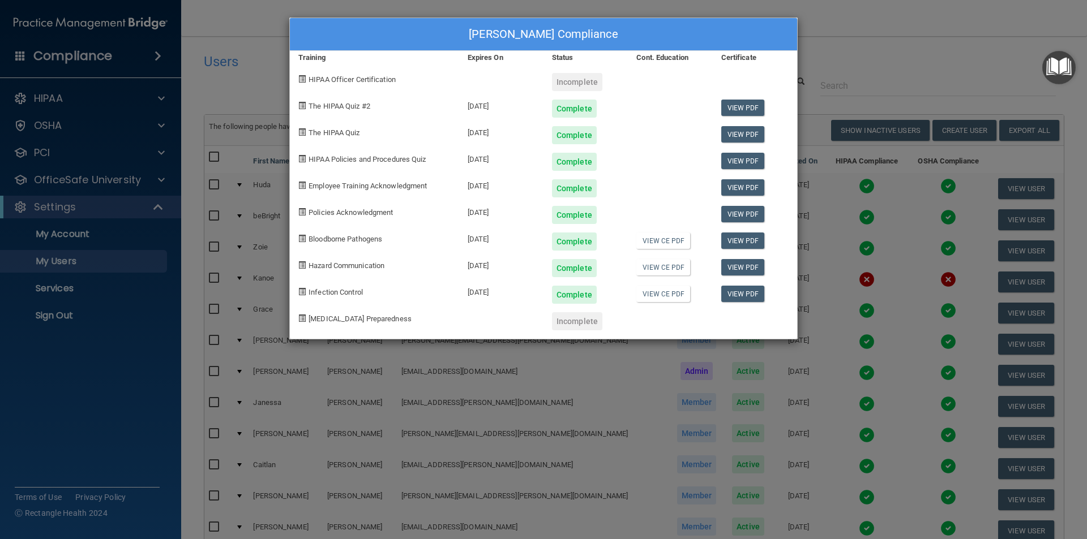
click at [130, 371] on div "[PERSON_NAME] Compliance Training Expires On Status Cont. Education Certificate…" at bounding box center [543, 269] width 1087 height 539
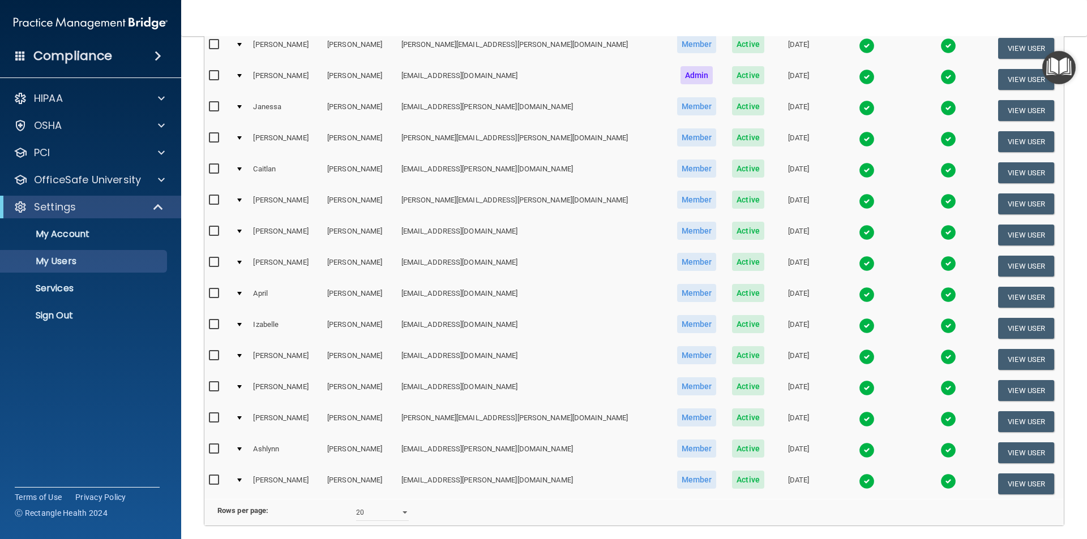
scroll to position [396, 0]
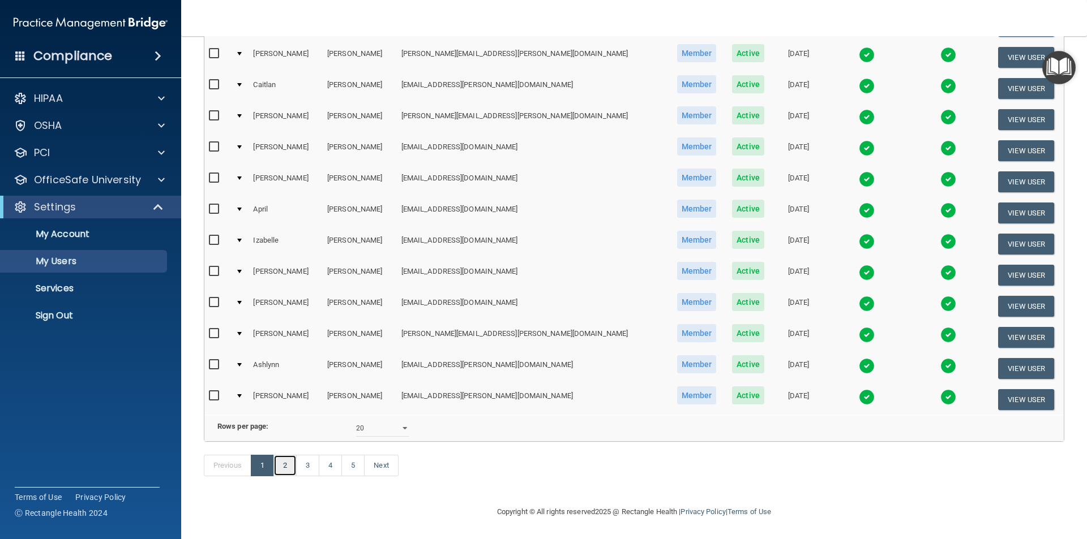
click at [284, 468] on link "2" at bounding box center [284, 466] width 23 height 22
select select "20"
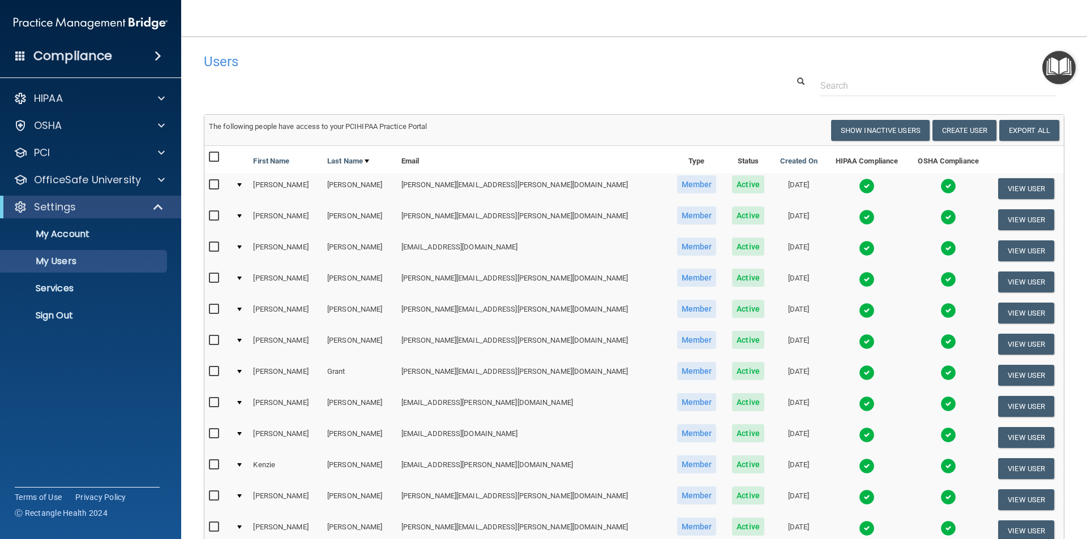
click at [859, 342] on img at bounding box center [867, 342] width 16 height 16
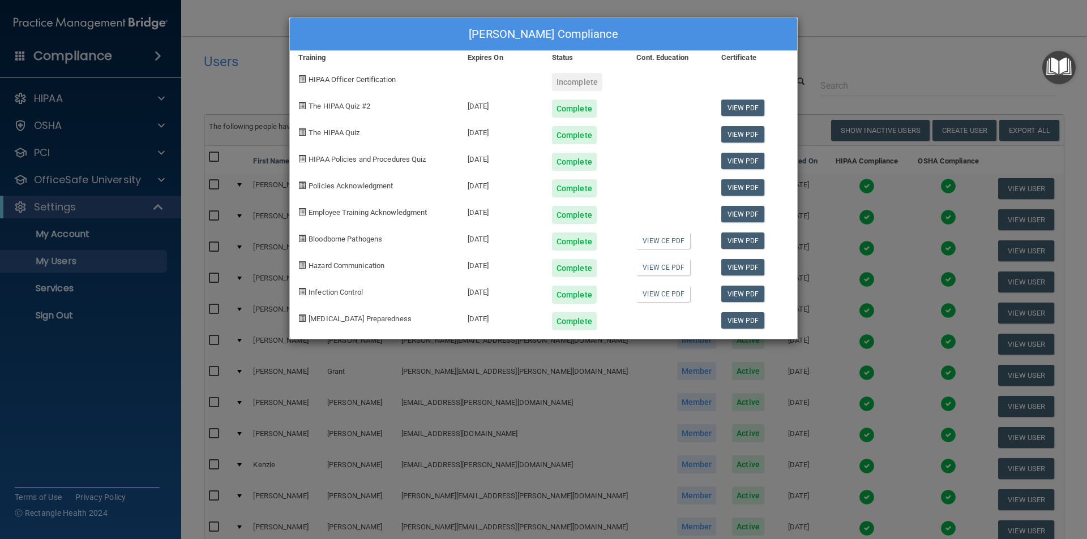
click at [864, 34] on div "[PERSON_NAME] Compliance Training Expires On Status Cont. Education Certificate…" at bounding box center [543, 269] width 1087 height 539
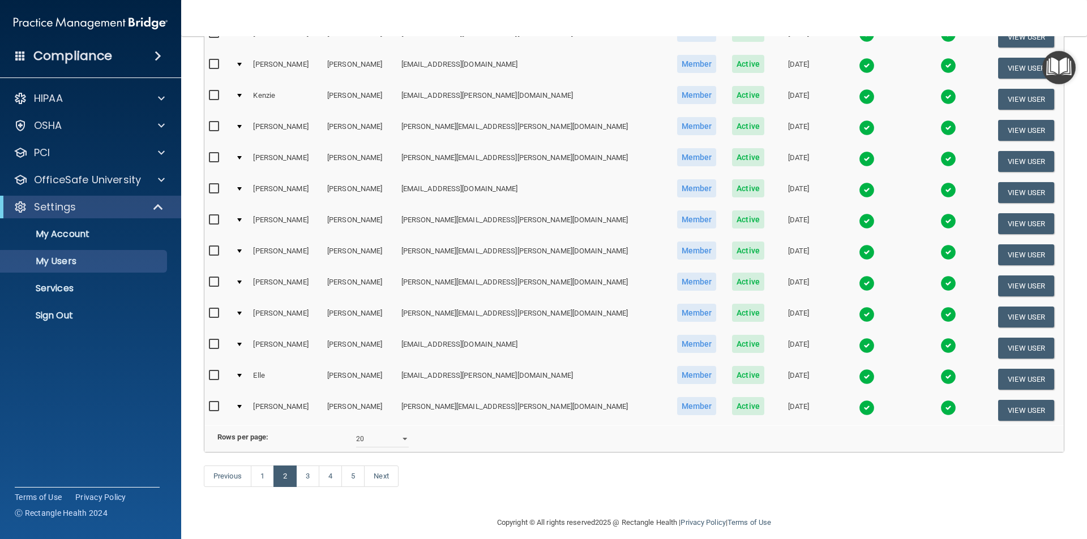
scroll to position [397, 0]
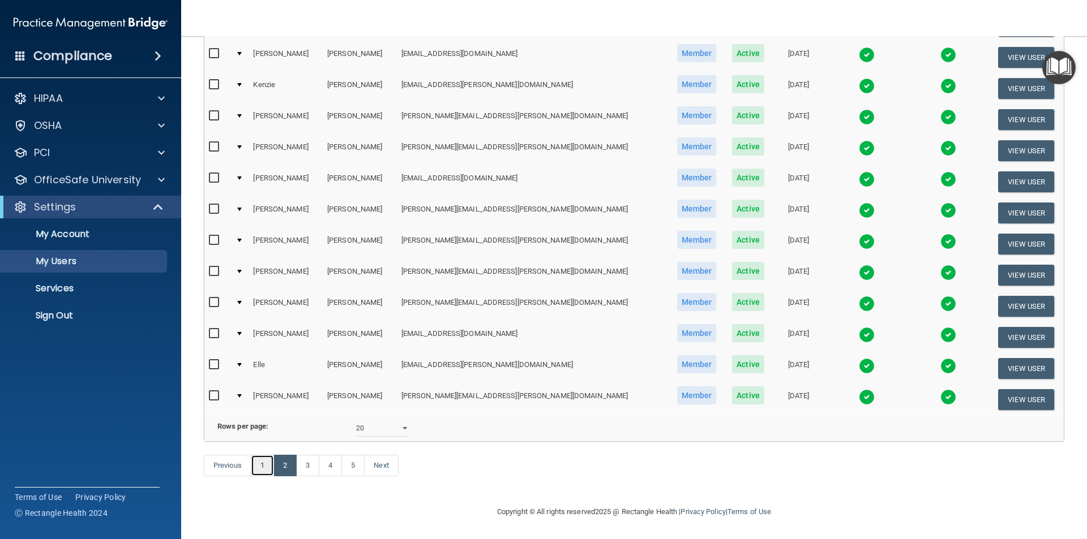
click at [260, 462] on link "1" at bounding box center [262, 466] width 23 height 22
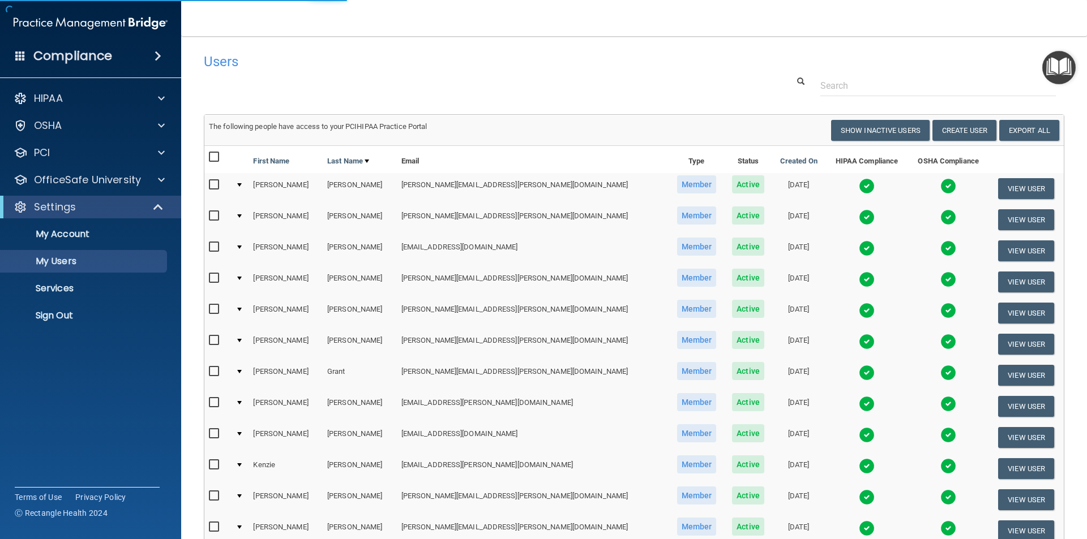
select select "20"
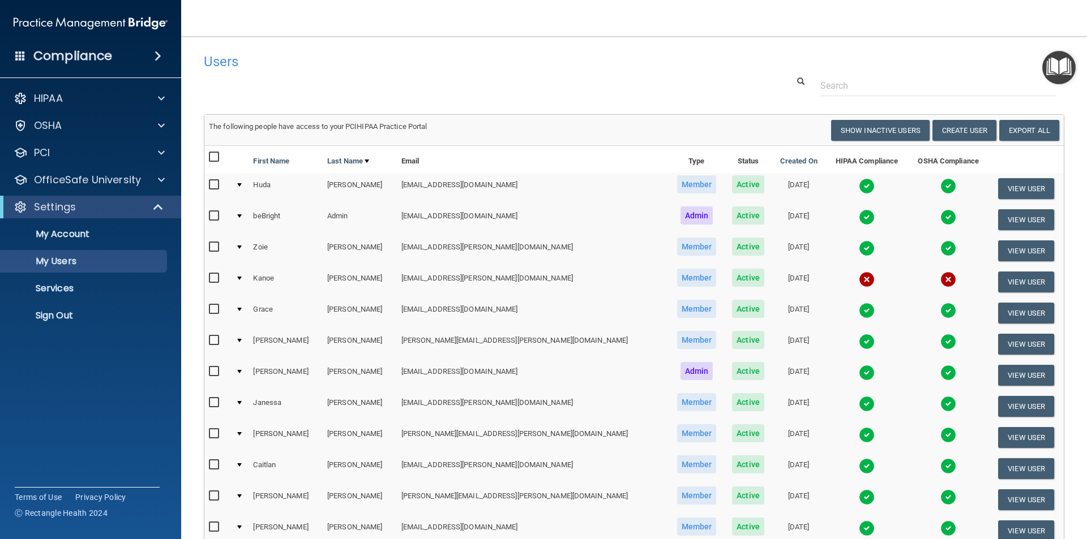
click at [859, 184] on img at bounding box center [867, 186] width 16 height 16
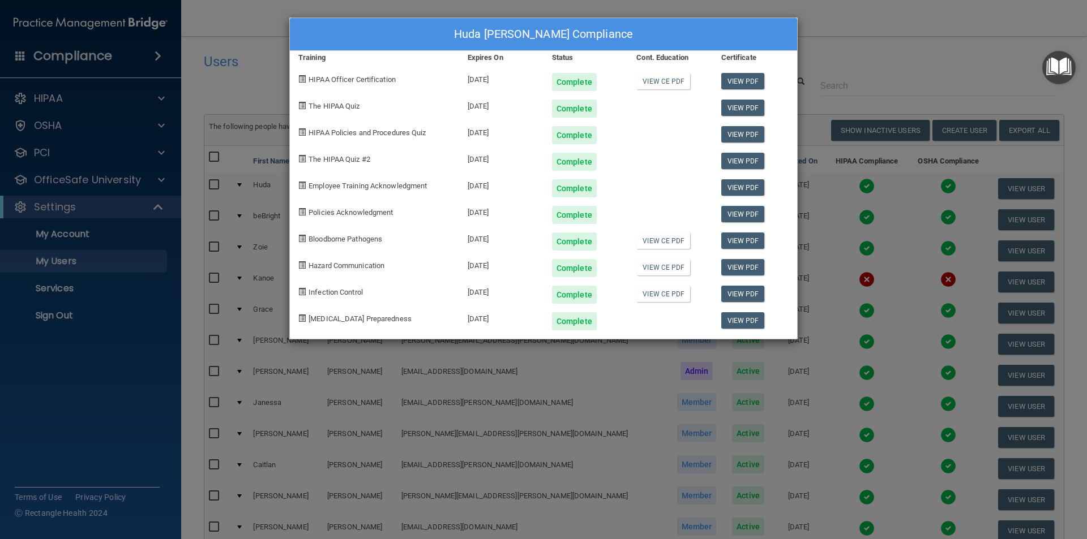
click at [918, 27] on div "Huda [PERSON_NAME] Compliance Training Expires On Status Cont. Education Certif…" at bounding box center [543, 269] width 1087 height 539
